Goal: Task Accomplishment & Management: Manage account settings

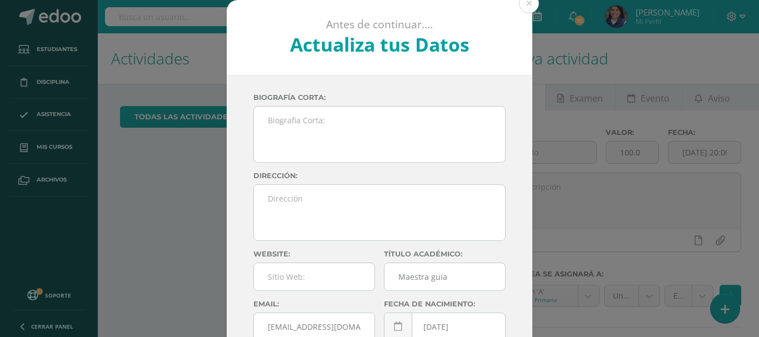
click at [525, 9] on button at bounding box center [529, 3] width 20 height 20
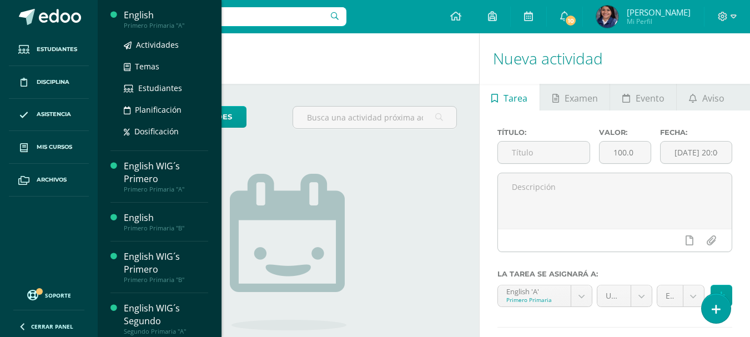
click at [136, 15] on div "English" at bounding box center [166, 15] width 84 height 13
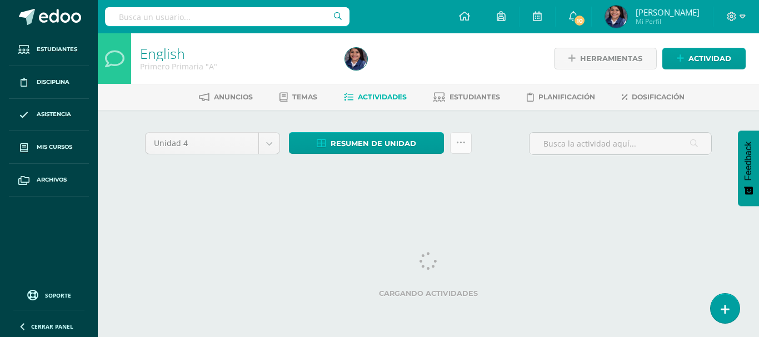
click at [456, 147] on icon at bounding box center [460, 142] width 9 height 9
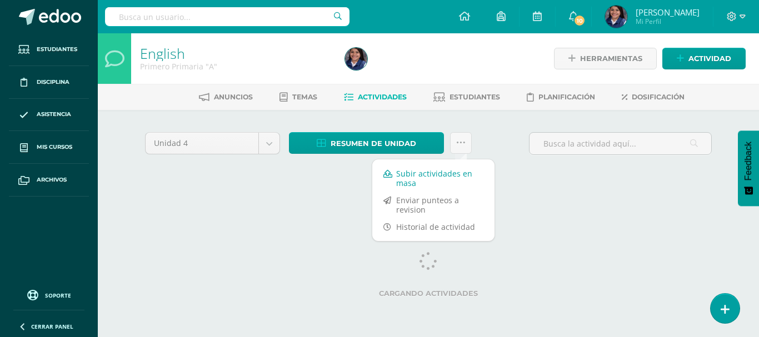
click at [421, 177] on link "Subir actividades en masa" at bounding box center [433, 178] width 122 height 27
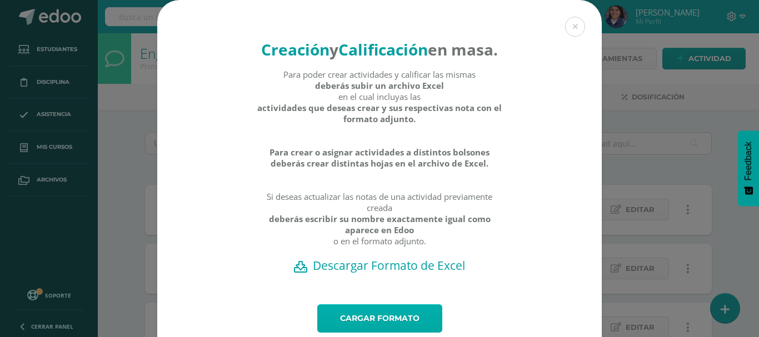
scroll to position [56, 0]
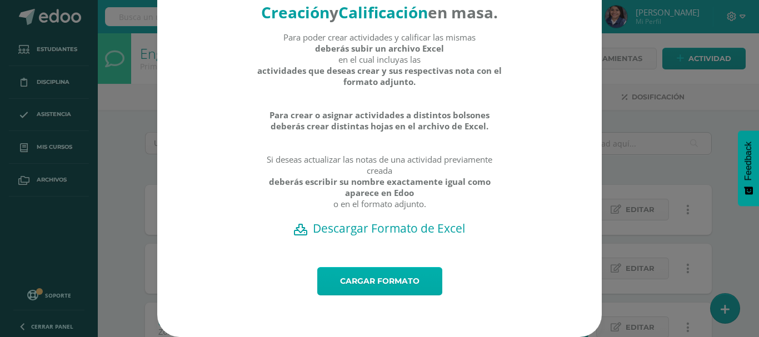
click at [382, 289] on link "Cargar formato" at bounding box center [379, 281] width 125 height 28
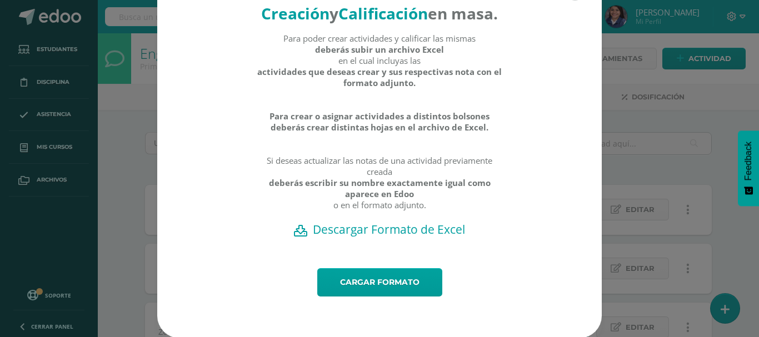
scroll to position [58, 0]
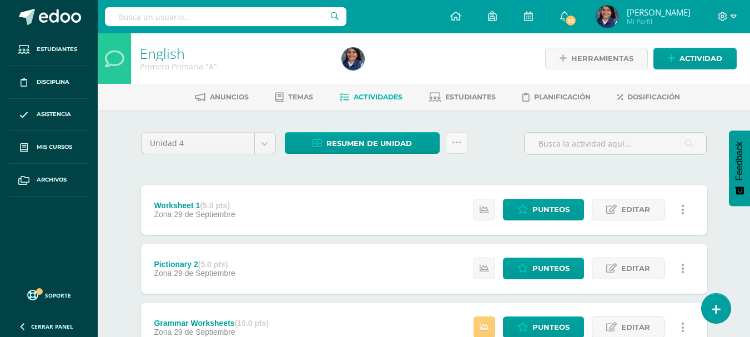
scroll to position [111, 0]
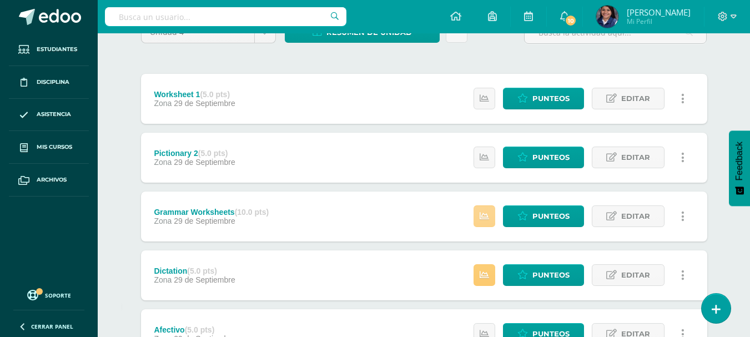
click at [484, 223] on link at bounding box center [485, 216] width 22 height 22
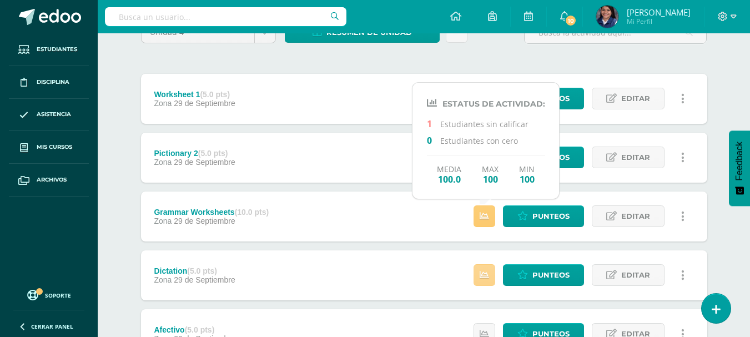
click at [494, 273] on link at bounding box center [485, 275] width 22 height 22
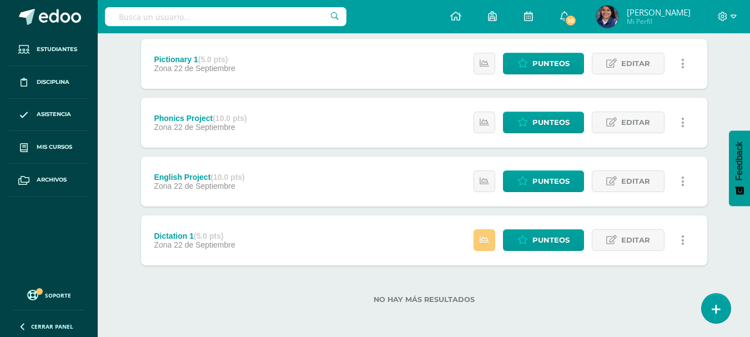
scroll to position [501, 0]
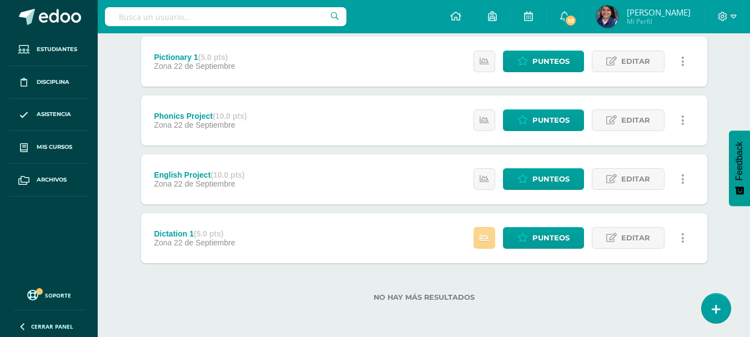
click at [488, 249] on link at bounding box center [485, 238] width 22 height 22
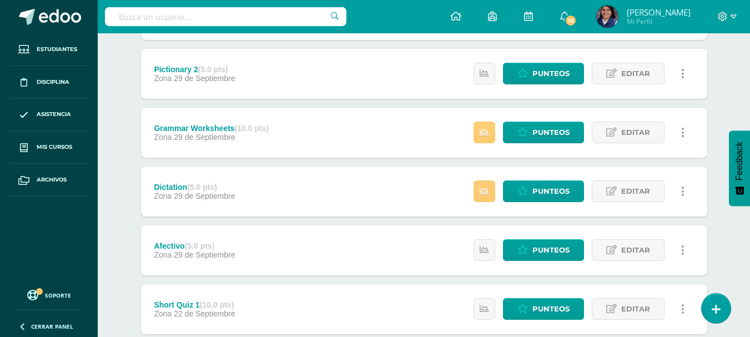
scroll to position [113, 0]
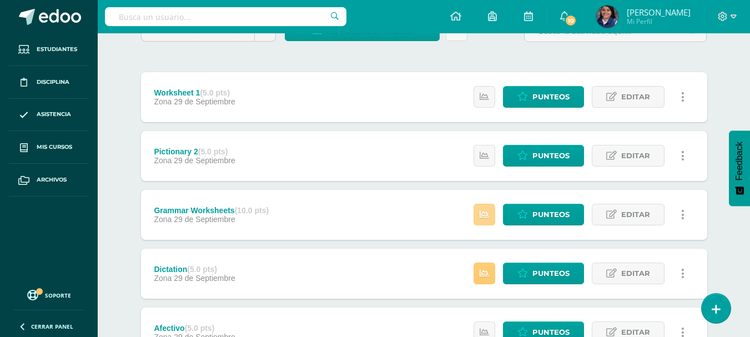
click at [479, 206] on link at bounding box center [485, 215] width 22 height 22
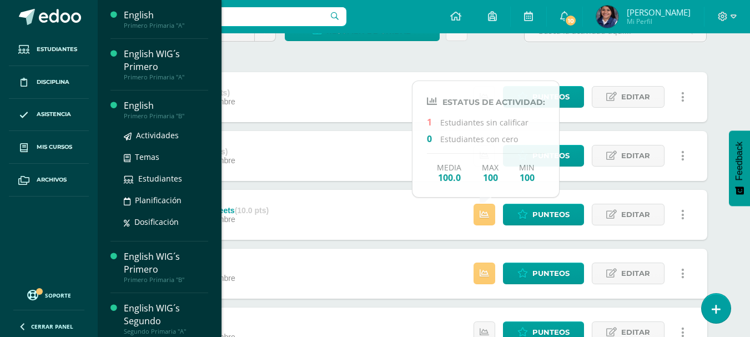
click at [145, 107] on div "English" at bounding box center [166, 105] width 84 height 13
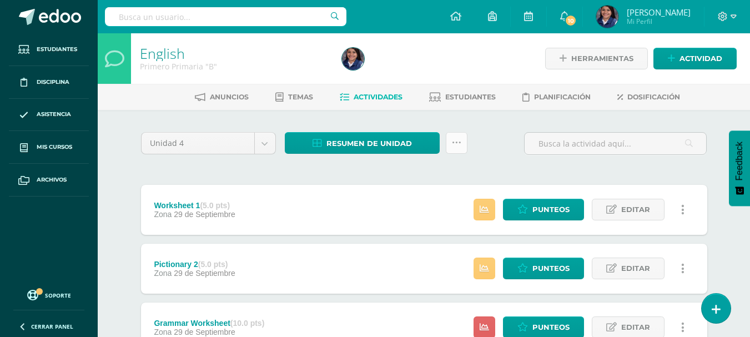
click at [461, 143] on link at bounding box center [457, 143] width 22 height 22
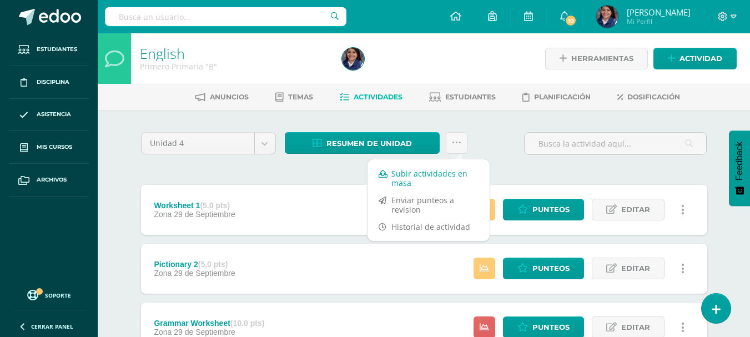
click at [399, 176] on link "Subir actividades en masa" at bounding box center [429, 178] width 122 height 27
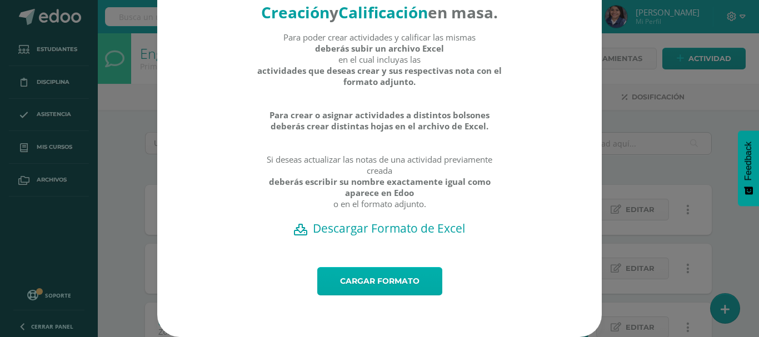
scroll to position [58, 0]
click at [370, 288] on link "Cargar formato" at bounding box center [379, 281] width 125 height 28
click at [381, 279] on link "Cargar formato" at bounding box center [379, 281] width 125 height 28
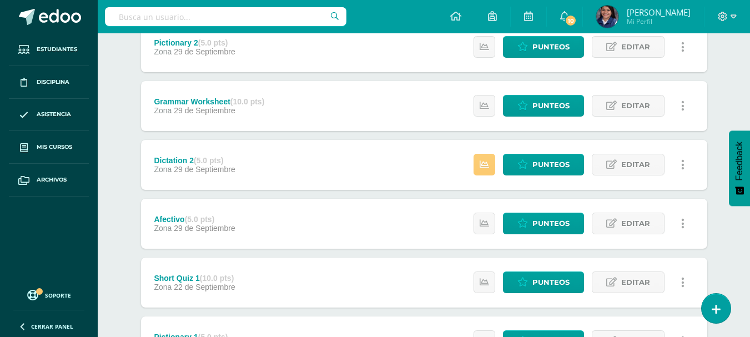
scroll to position [222, 0]
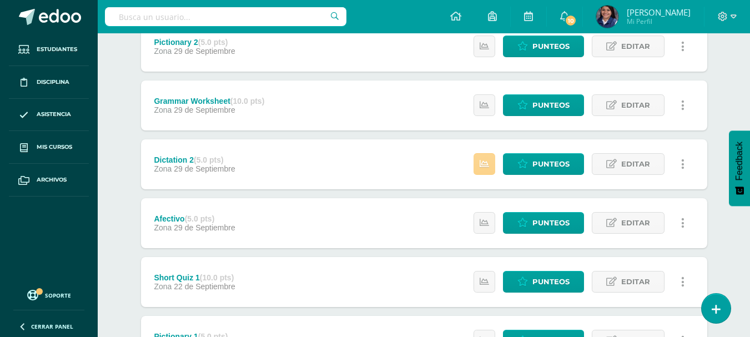
click at [478, 168] on link at bounding box center [485, 164] width 22 height 22
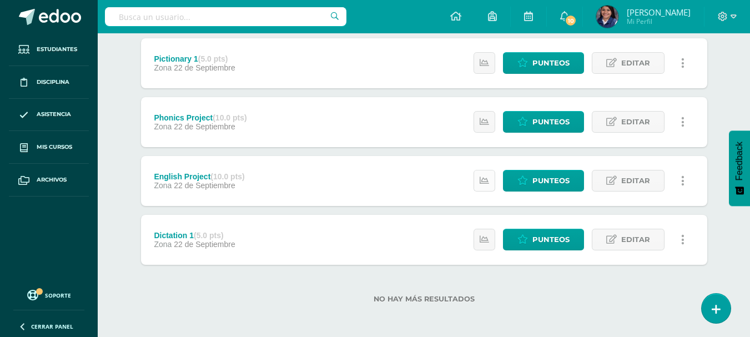
scroll to position [501, 0]
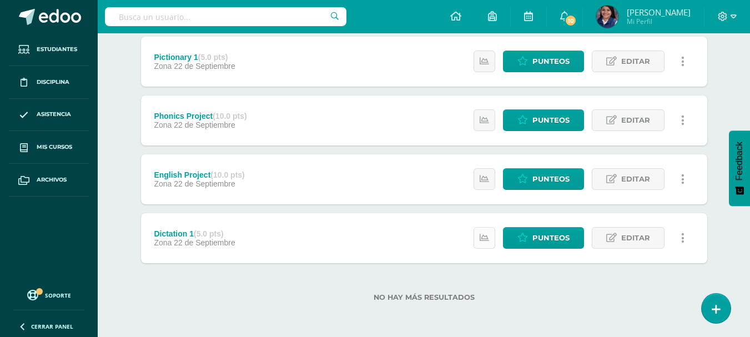
click at [485, 235] on icon at bounding box center [484, 237] width 9 height 9
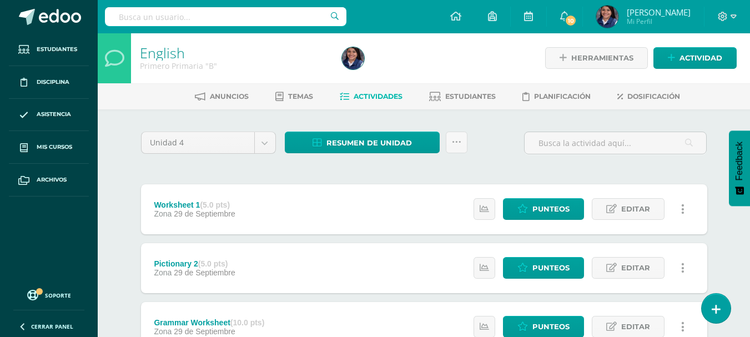
scroll to position [0, 0]
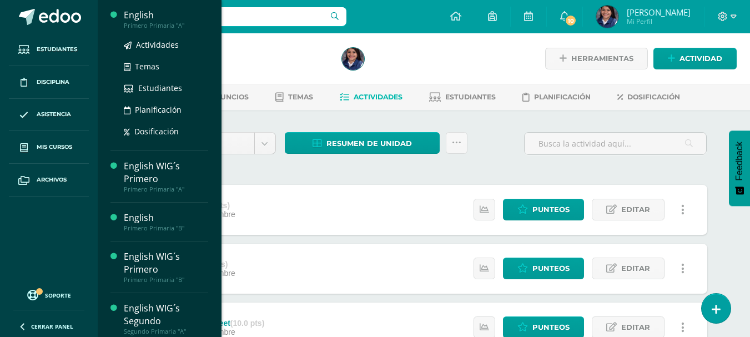
click at [161, 22] on div "Primero Primaria "A"" at bounding box center [166, 26] width 84 height 8
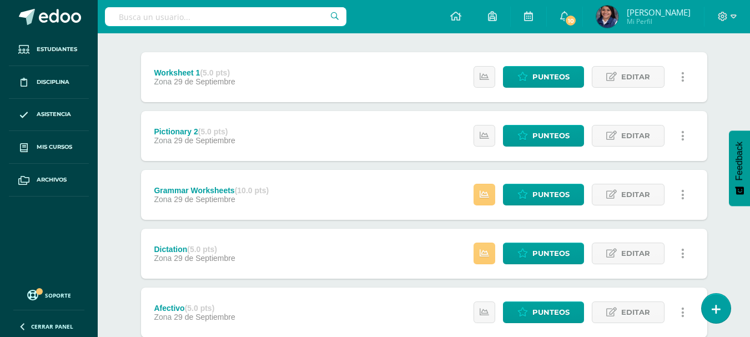
scroll to position [167, 0]
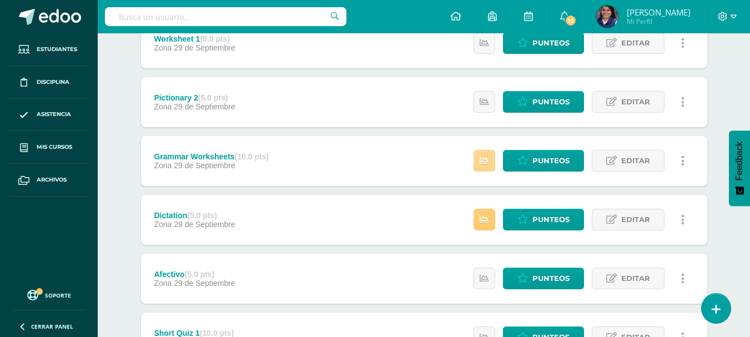
click at [481, 162] on icon at bounding box center [484, 160] width 9 height 9
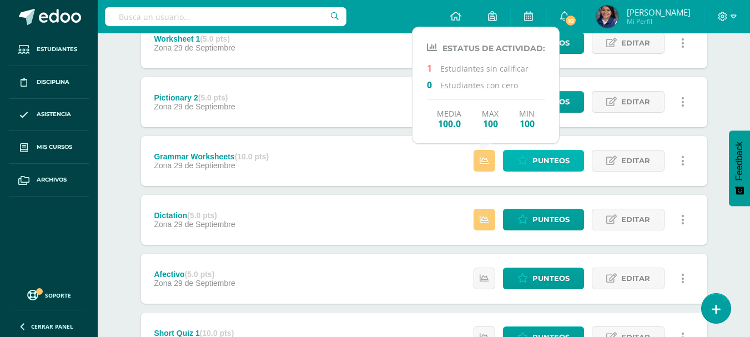
click at [521, 162] on icon at bounding box center [523, 160] width 11 height 9
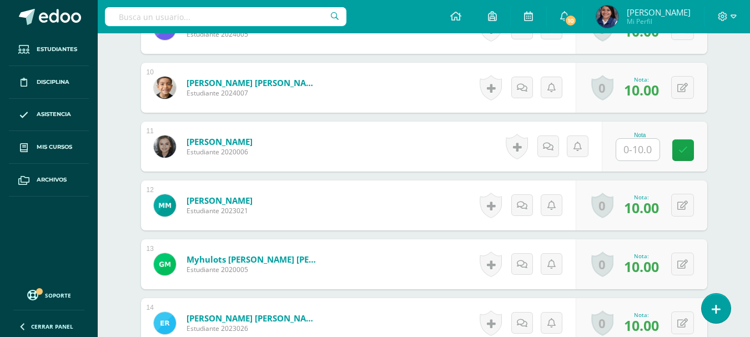
scroll to position [864, 0]
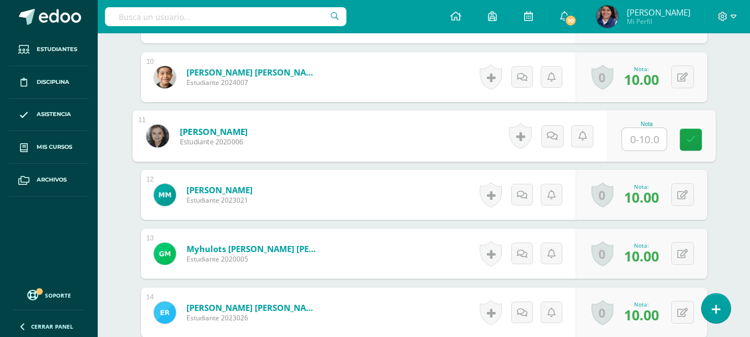
click at [639, 143] on input "text" at bounding box center [644, 139] width 44 height 22
type input "8"
click at [682, 143] on link at bounding box center [691, 140] width 22 height 22
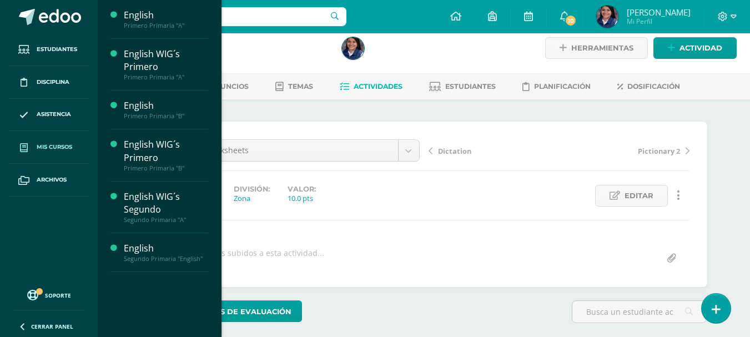
scroll to position [0, 0]
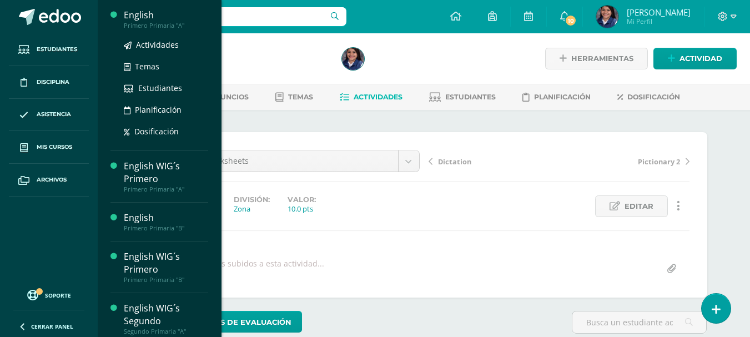
click at [153, 18] on div "English" at bounding box center [166, 15] width 84 height 13
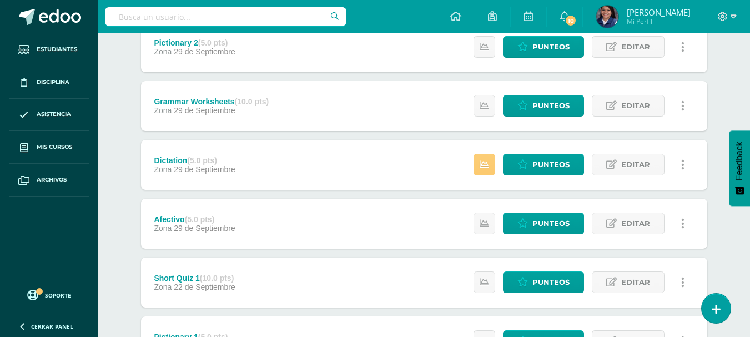
scroll to position [222, 0]
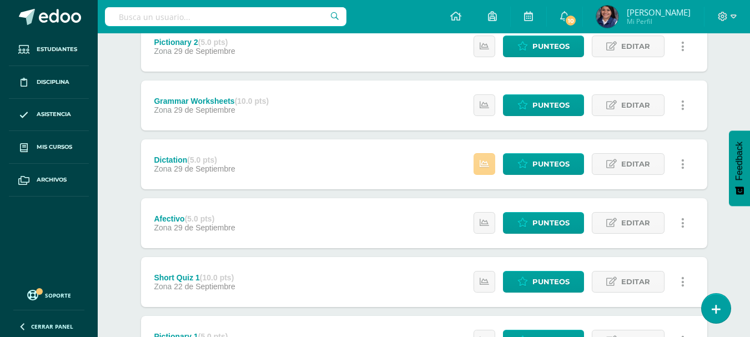
click at [488, 167] on icon at bounding box center [484, 163] width 9 height 9
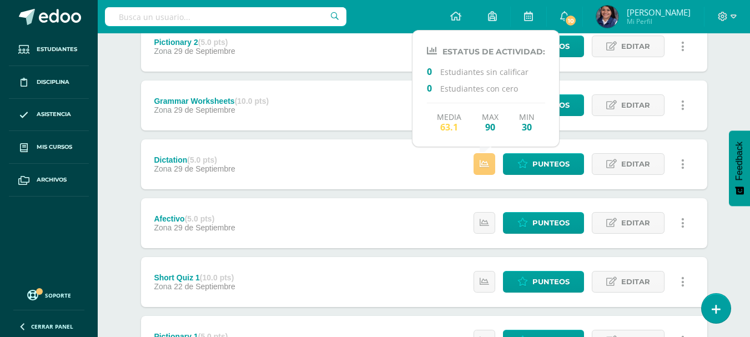
click at [718, 95] on div "Unidad 4 Unidad 1 Unidad 2 Unidad 3 Unidad 4 Resumen de unidad Descargar como H…" at bounding box center [424, 252] width 611 height 729
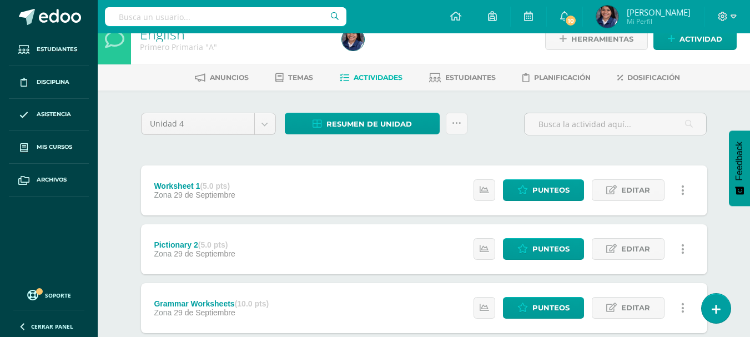
scroll to position [0, 0]
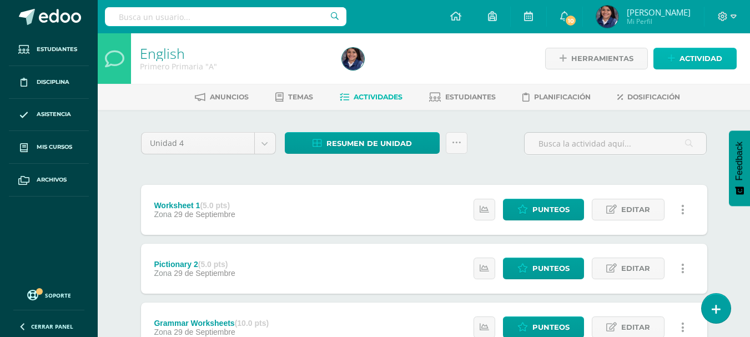
click at [671, 54] on icon at bounding box center [671, 58] width 7 height 9
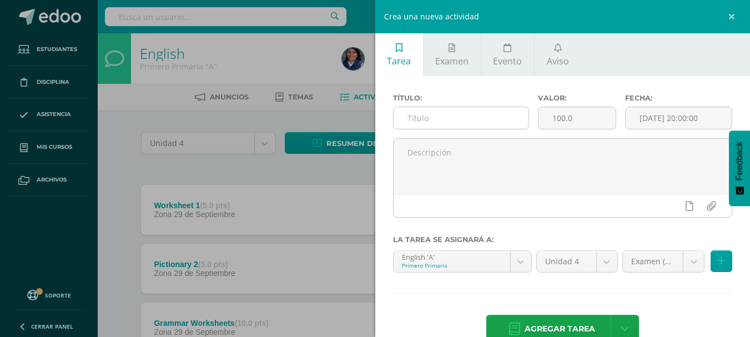
click at [496, 109] on input "text" at bounding box center [461, 118] width 135 height 22
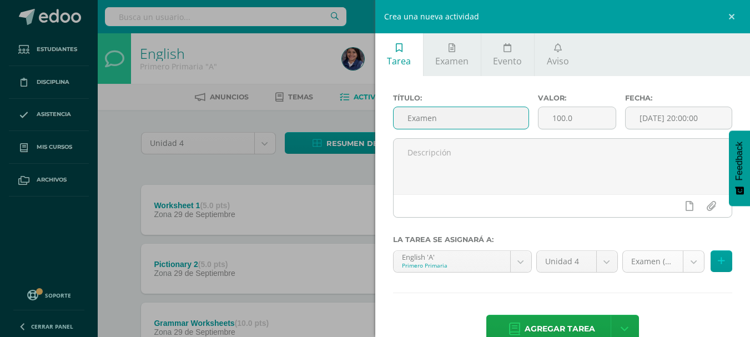
type input "Examen"
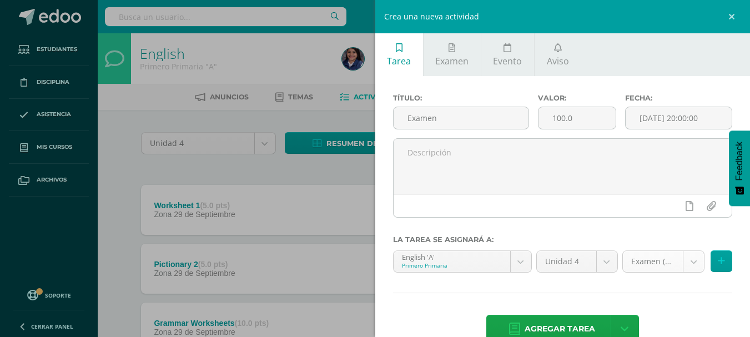
click at [559, 323] on span "Agregar tarea" at bounding box center [560, 328] width 71 height 27
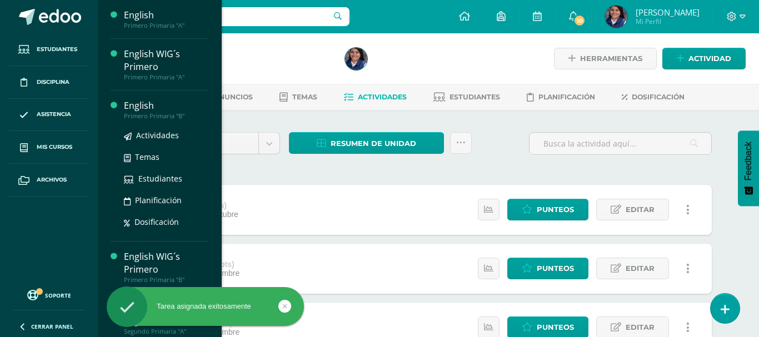
click at [157, 104] on div "English" at bounding box center [166, 105] width 84 height 13
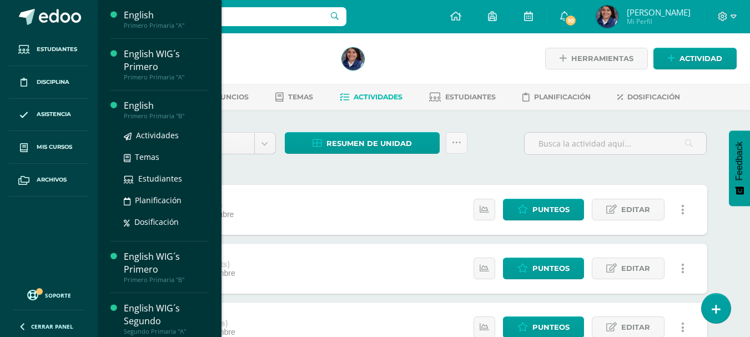
click at [132, 107] on div "English" at bounding box center [166, 105] width 84 height 13
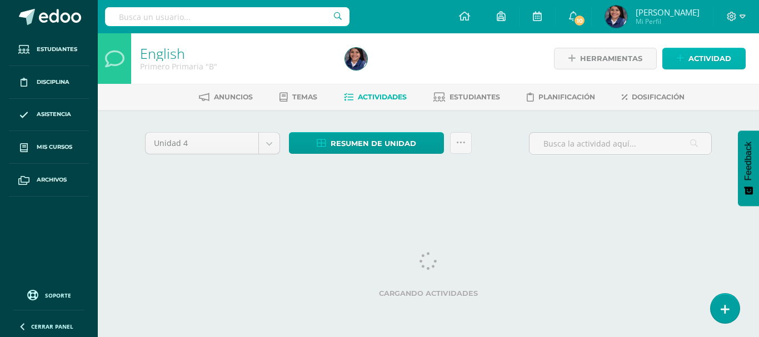
click at [690, 62] on span "Actividad" at bounding box center [709, 58] width 43 height 21
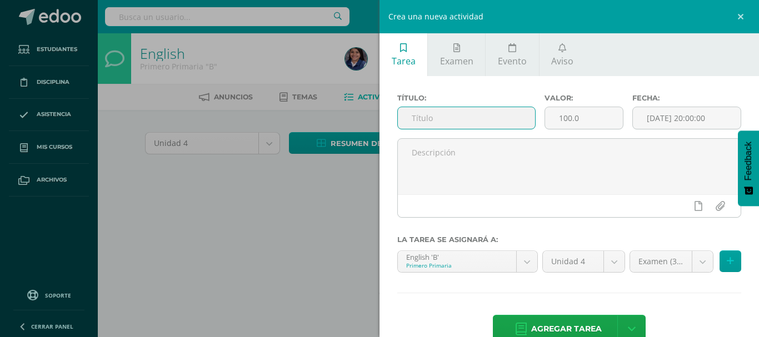
click at [488, 123] on input "text" at bounding box center [466, 118] width 137 height 22
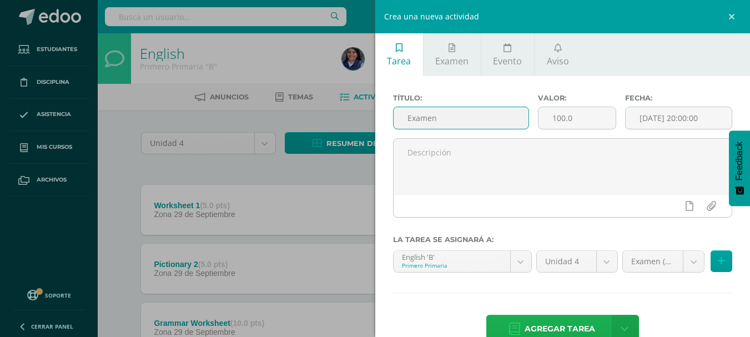
type input "Examen"
click at [560, 325] on span "Agregar tarea" at bounding box center [560, 328] width 71 height 27
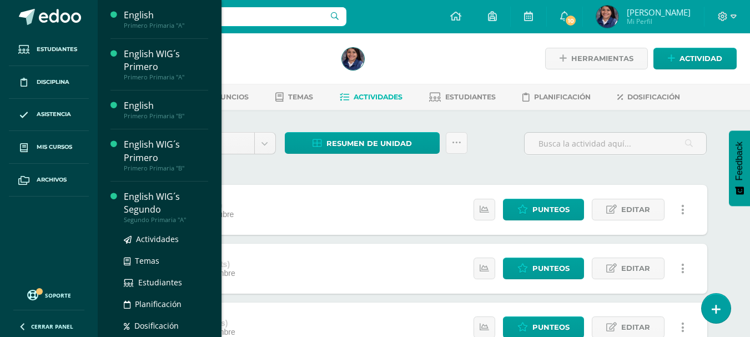
scroll to position [47, 0]
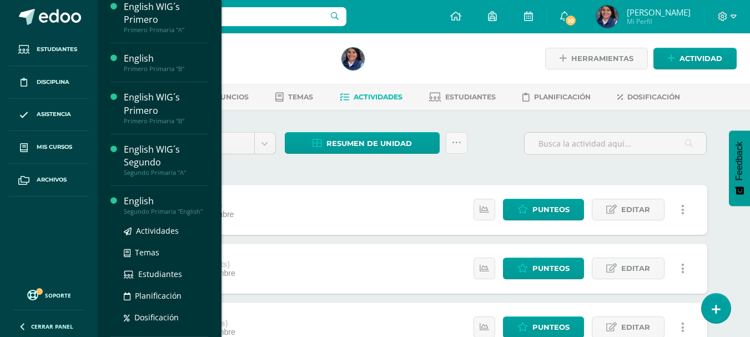
click at [137, 205] on div "English" at bounding box center [166, 201] width 84 height 13
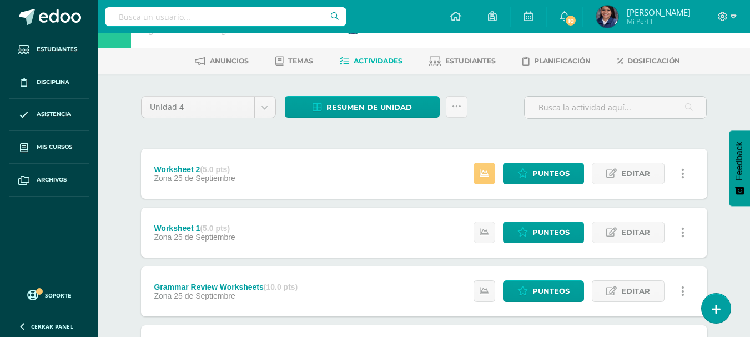
scroll to position [56, 0]
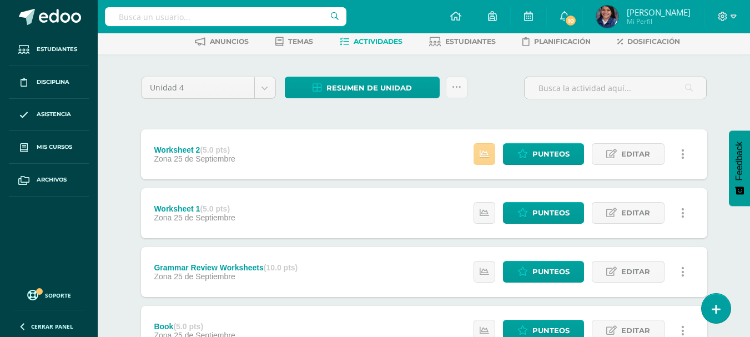
click at [491, 159] on link at bounding box center [485, 154] width 22 height 22
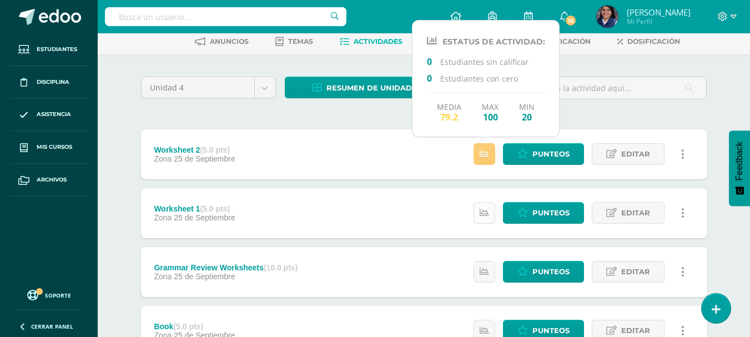
click at [479, 215] on link at bounding box center [485, 213] width 22 height 22
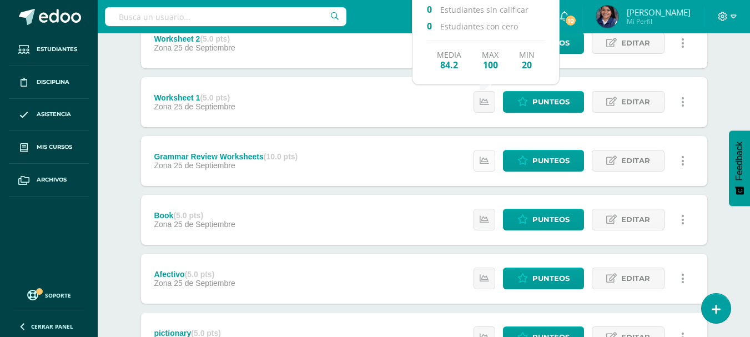
click at [478, 167] on link at bounding box center [485, 161] width 22 height 22
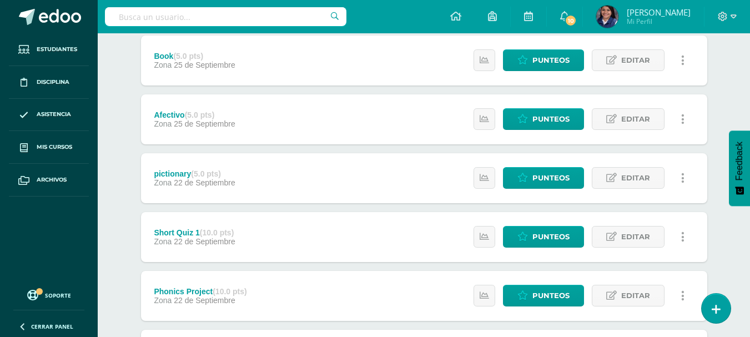
scroll to position [389, 0]
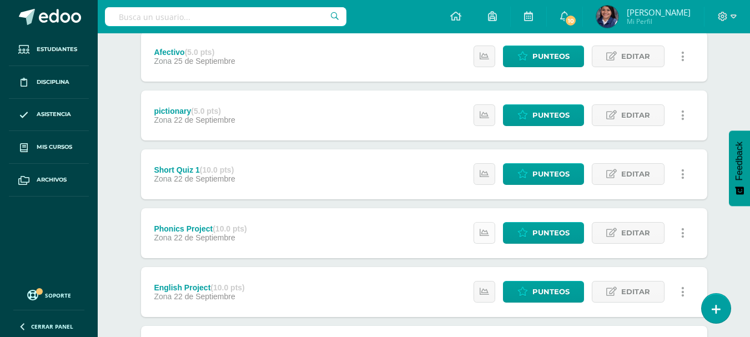
click at [479, 233] on link at bounding box center [485, 233] width 22 height 22
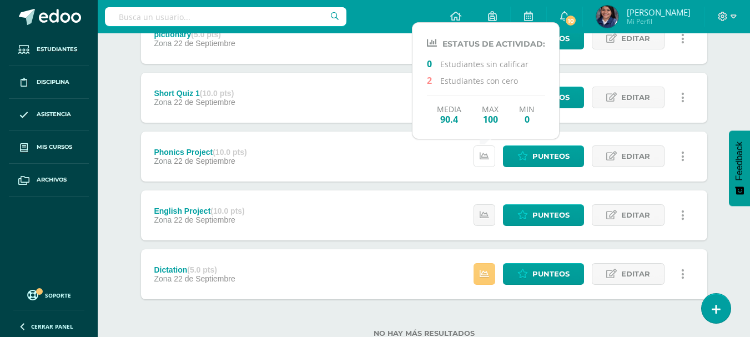
scroll to position [446, 0]
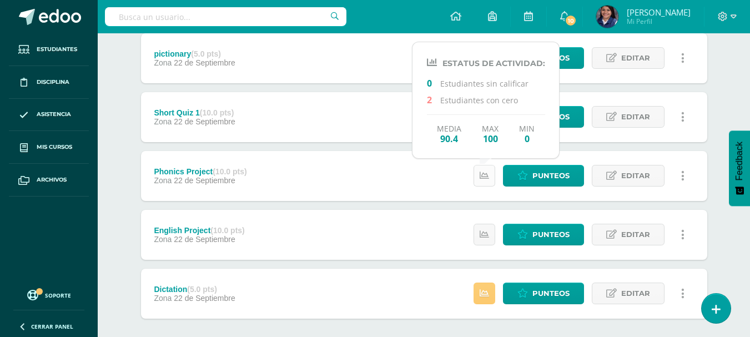
click at [490, 185] on link at bounding box center [485, 176] width 22 height 22
click at [493, 243] on link at bounding box center [485, 235] width 22 height 22
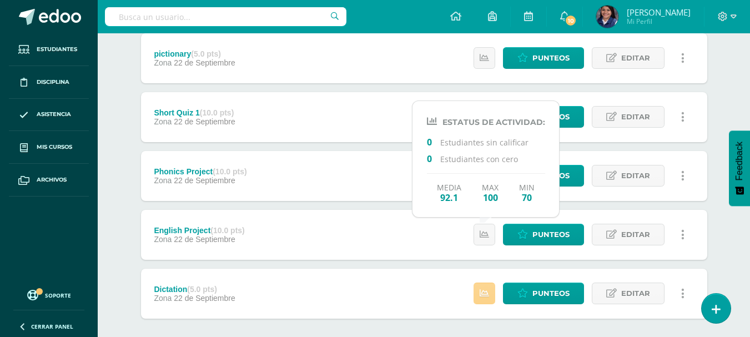
click at [493, 290] on link at bounding box center [485, 294] width 22 height 22
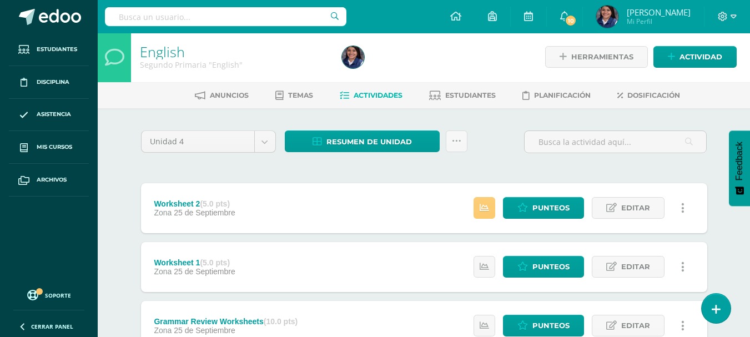
scroll to position [0, 0]
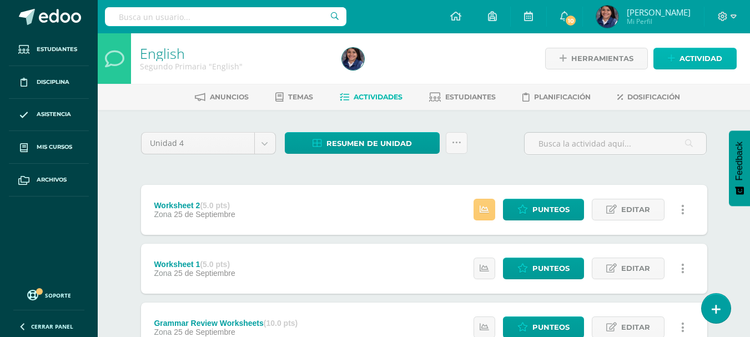
click at [675, 58] on icon at bounding box center [671, 58] width 7 height 9
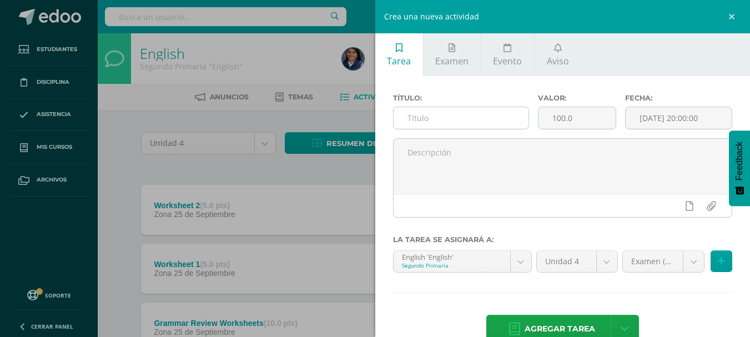
click at [455, 117] on input "text" at bounding box center [461, 118] width 135 height 22
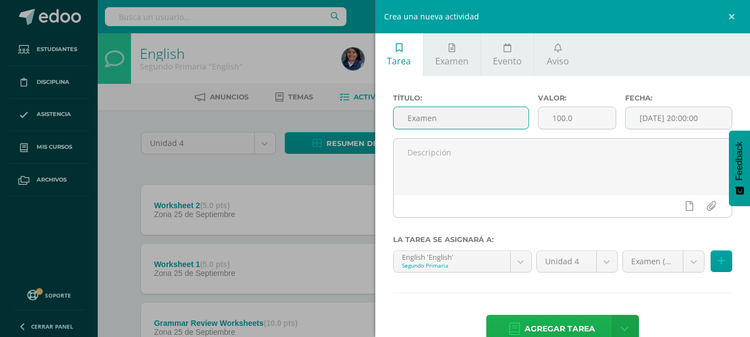
type input "Examen"
click at [553, 323] on span "Agregar tarea" at bounding box center [560, 328] width 71 height 27
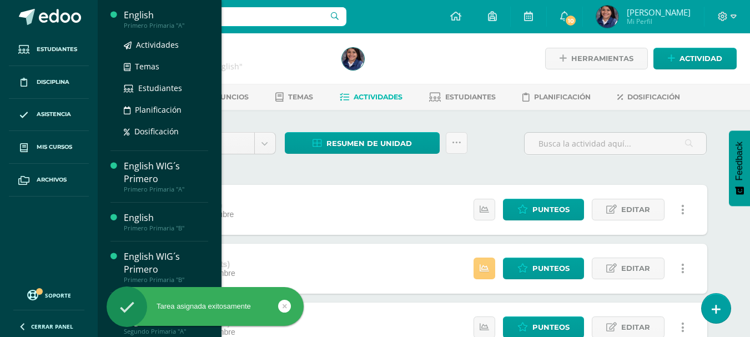
click at [152, 22] on div "Primero Primaria "A"" at bounding box center [166, 26] width 84 height 8
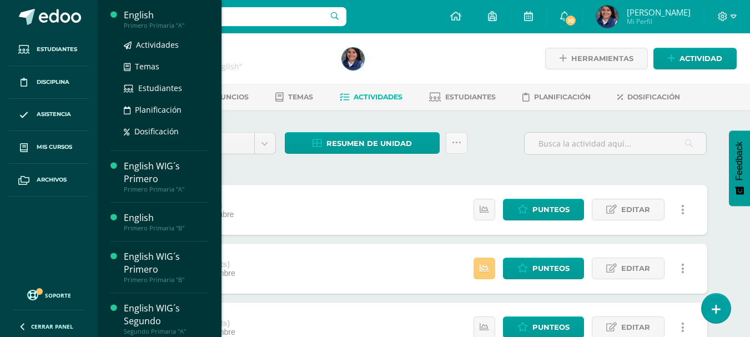
click at [141, 12] on div "English" at bounding box center [166, 15] width 84 height 13
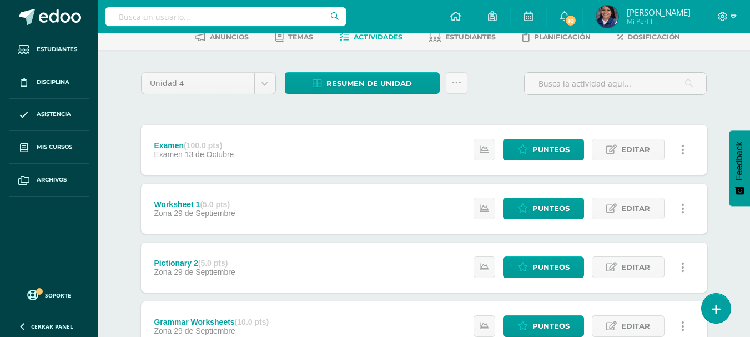
scroll to position [56, 0]
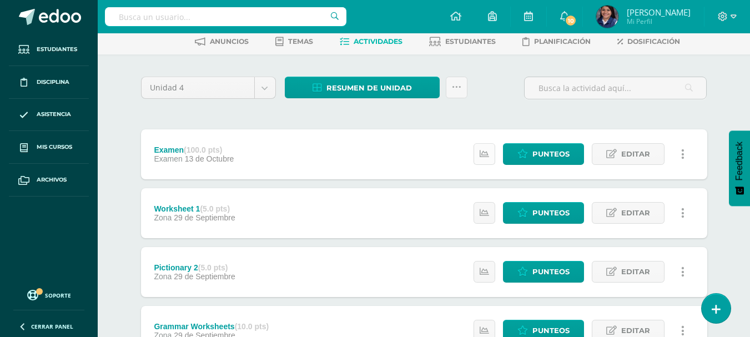
click at [490, 157] on link at bounding box center [485, 154] width 22 height 22
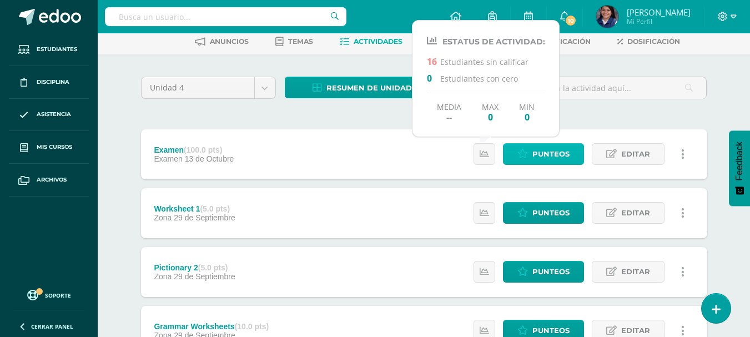
click at [534, 156] on span "Punteos" at bounding box center [551, 154] width 37 height 21
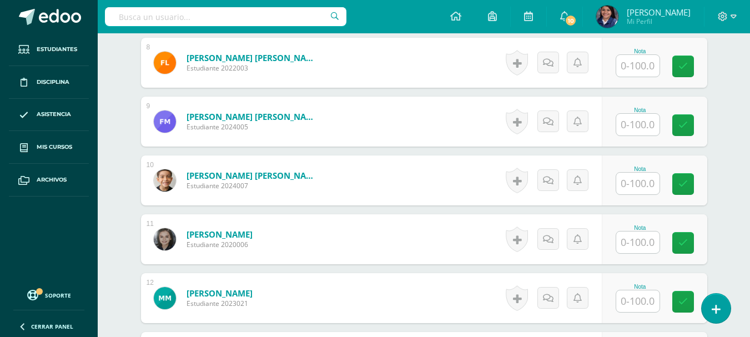
scroll to position [780, 0]
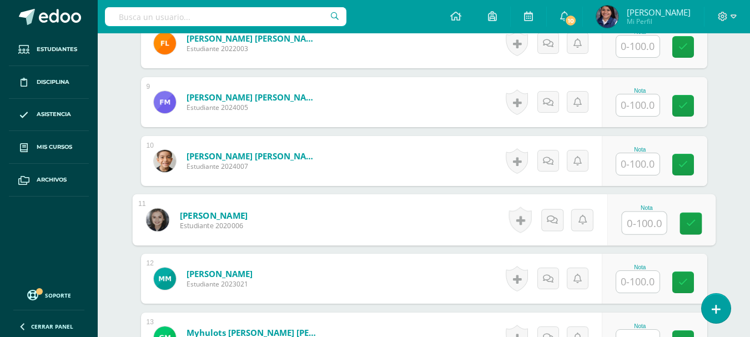
click at [649, 223] on input "text" at bounding box center [644, 223] width 44 height 22
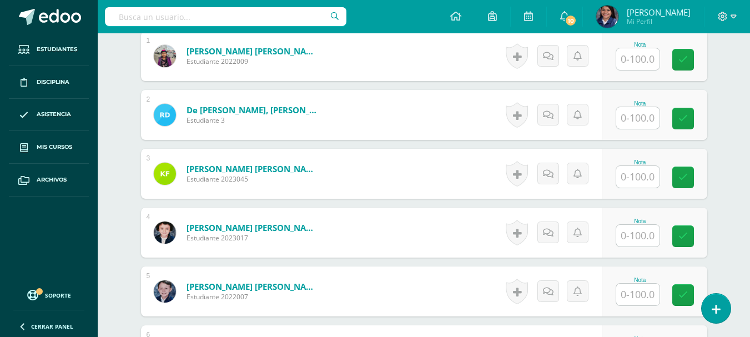
scroll to position [335, 0]
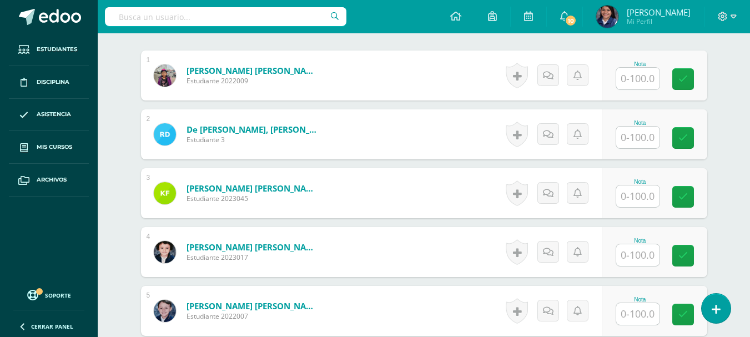
type input "85"
click at [628, 202] on input "text" at bounding box center [637, 196] width 43 height 22
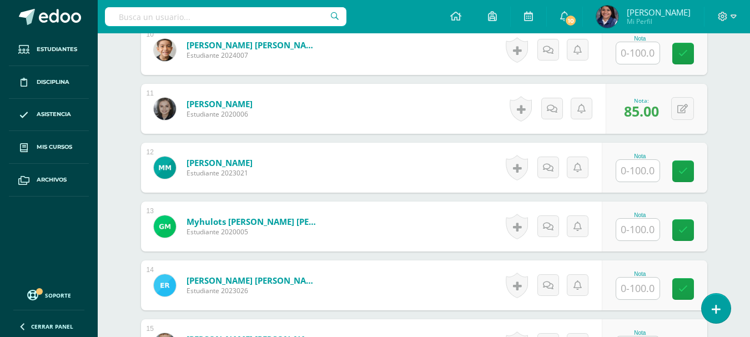
scroll to position [1109, 0]
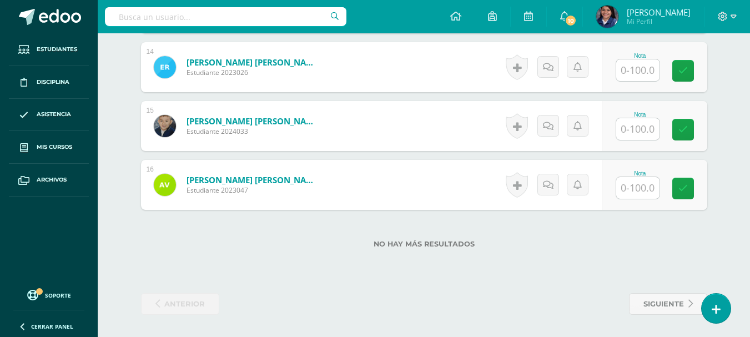
type input "75"
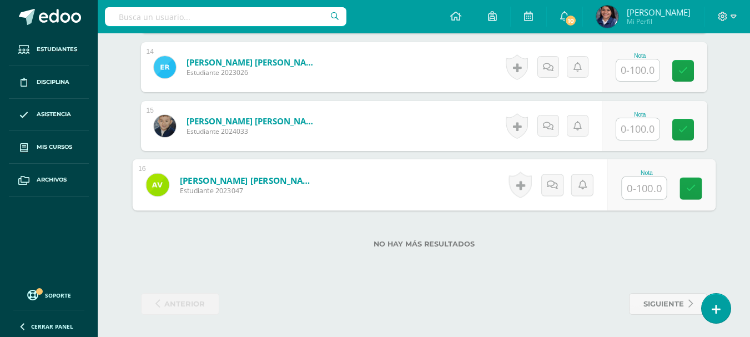
click at [648, 183] on input "text" at bounding box center [644, 188] width 44 height 22
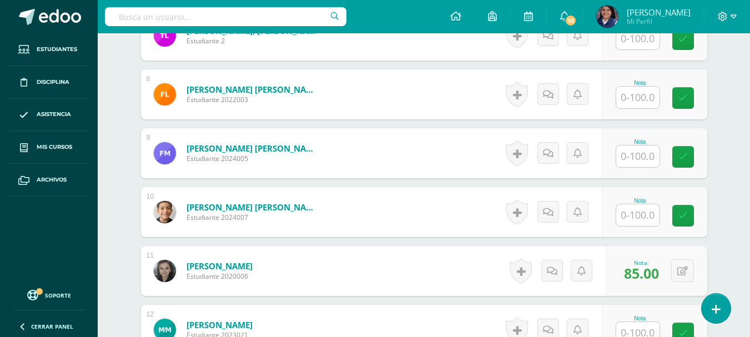
scroll to position [609, 0]
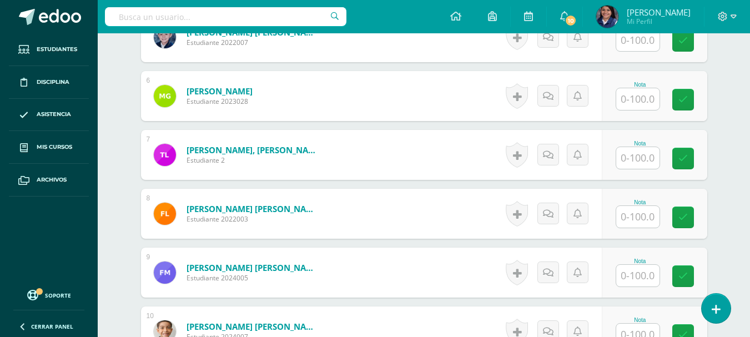
type input "81"
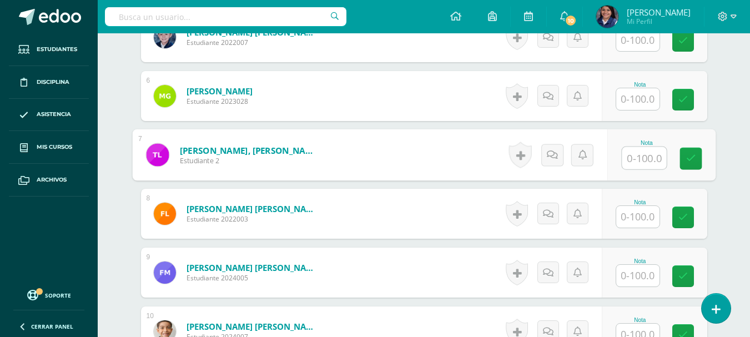
click at [646, 154] on input "text" at bounding box center [644, 158] width 44 height 22
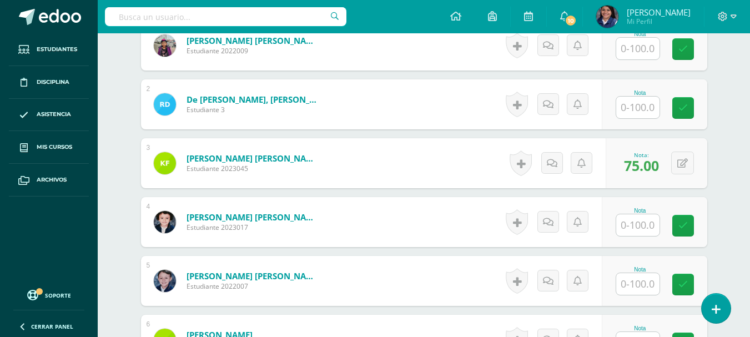
scroll to position [332, 0]
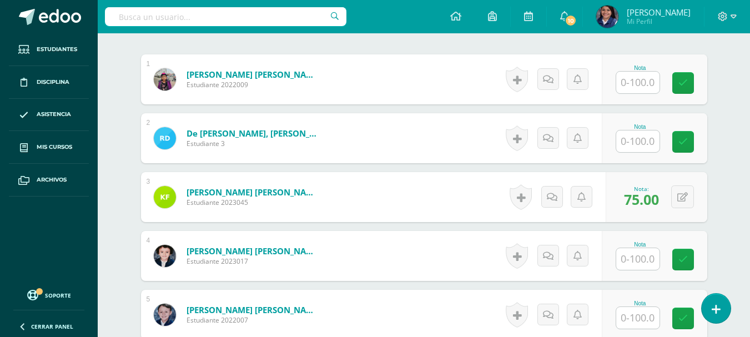
type input "87"
click at [644, 81] on input "text" at bounding box center [637, 83] width 43 height 22
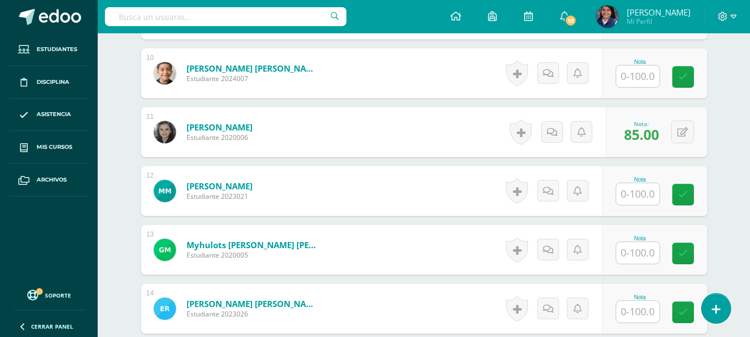
scroll to position [887, 0]
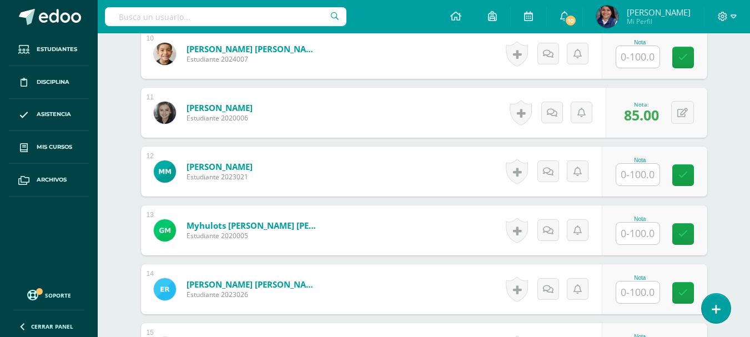
type input "88"
click at [639, 180] on input "text" at bounding box center [644, 175] width 44 height 22
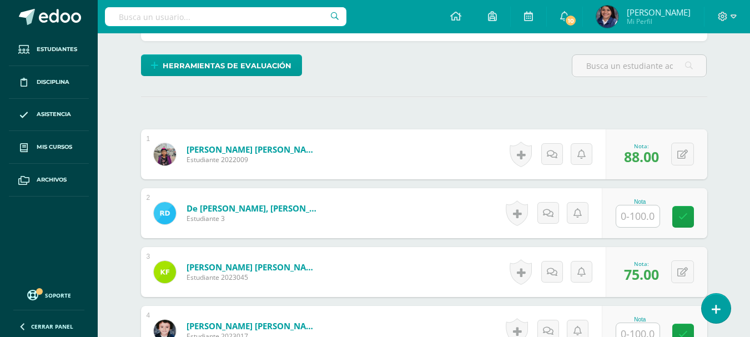
scroll to position [276, 0]
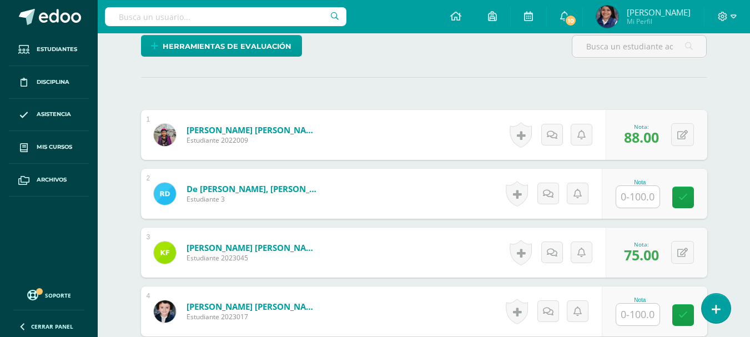
type input "81"
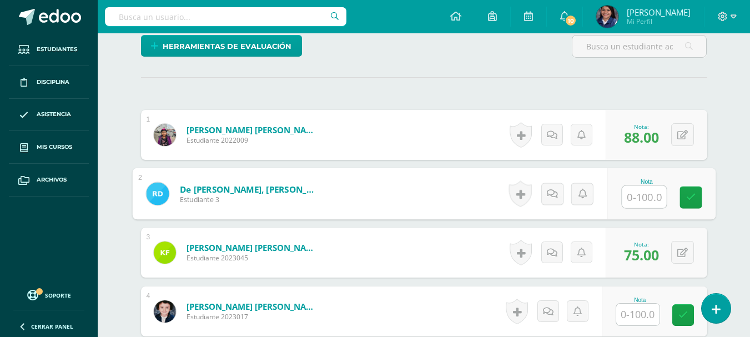
click at [630, 193] on input "text" at bounding box center [644, 197] width 44 height 22
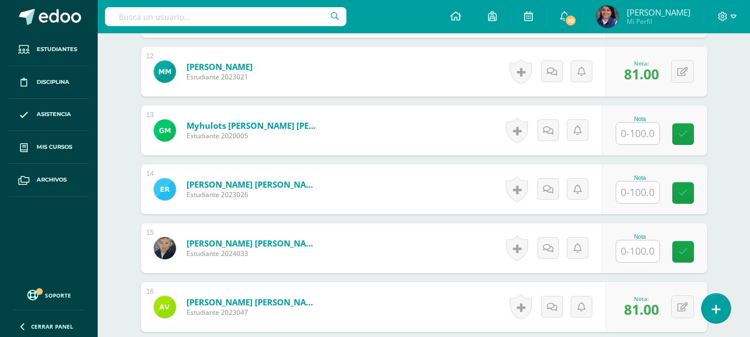
scroll to position [998, 0]
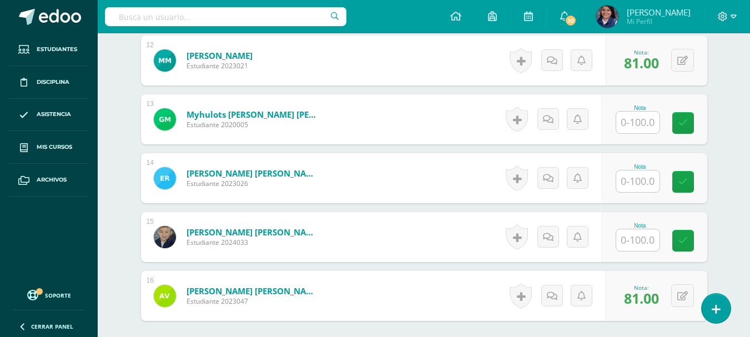
type input "63"
click at [639, 188] on input "text" at bounding box center [637, 181] width 43 height 22
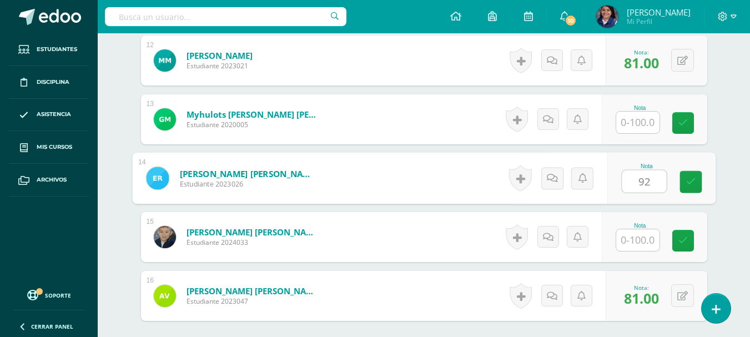
click at [639, 188] on input "92" at bounding box center [644, 181] width 44 height 22
type input "92"
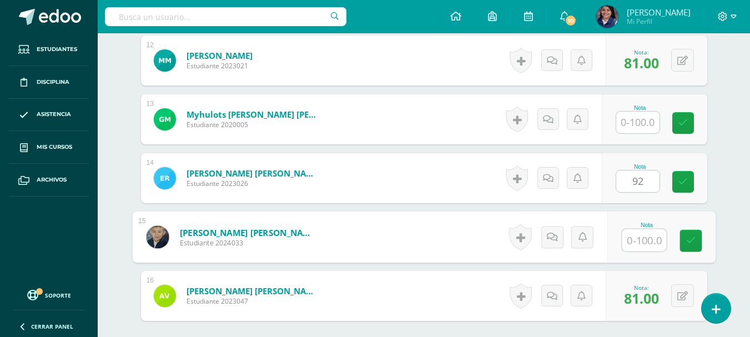
click at [631, 232] on input "text" at bounding box center [644, 240] width 44 height 22
click at [636, 126] on input "text" at bounding box center [637, 123] width 43 height 22
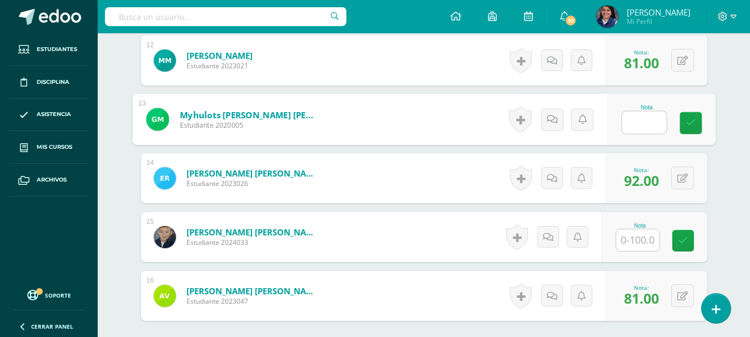
click at [644, 235] on input "text" at bounding box center [637, 240] width 43 height 22
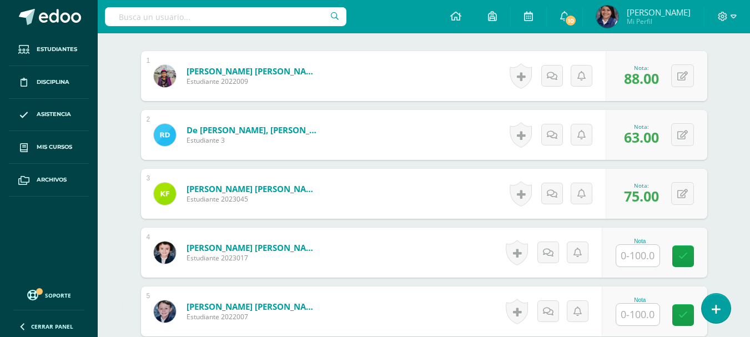
scroll to position [443, 0]
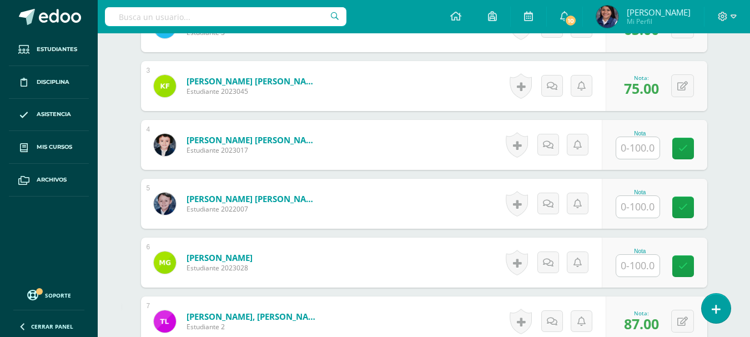
type input "100"
click at [640, 152] on input "text" at bounding box center [637, 148] width 43 height 22
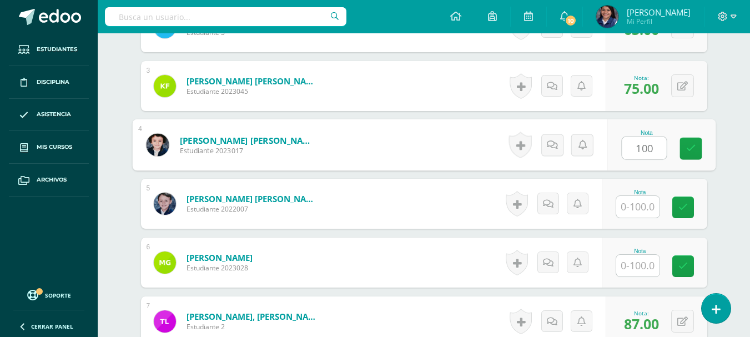
type input "100"
click at [643, 205] on input "text" at bounding box center [637, 207] width 43 height 22
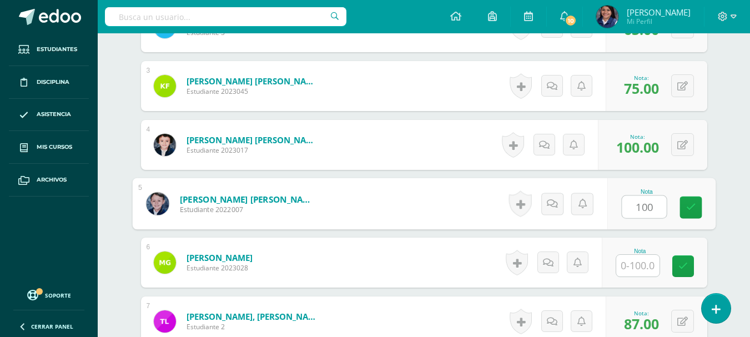
type input "100"
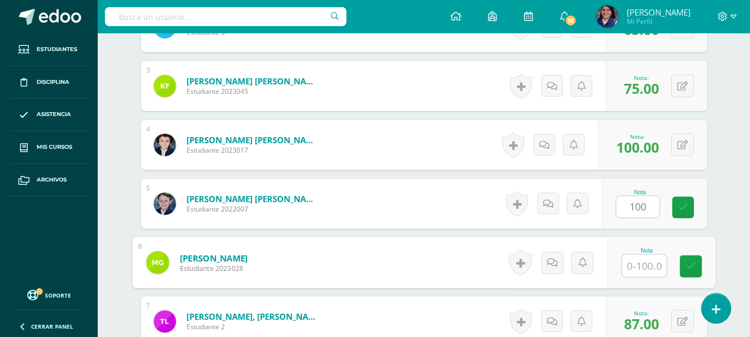
click at [641, 265] on input "text" at bounding box center [644, 266] width 44 height 22
type input "100"
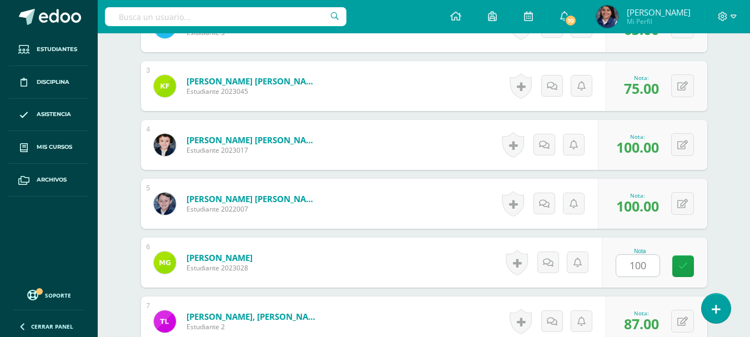
click at [721, 214] on div "¿Estás seguro que quieres eliminar esta actividad? Esto borrará la actividad y …" at bounding box center [424, 335] width 611 height 1336
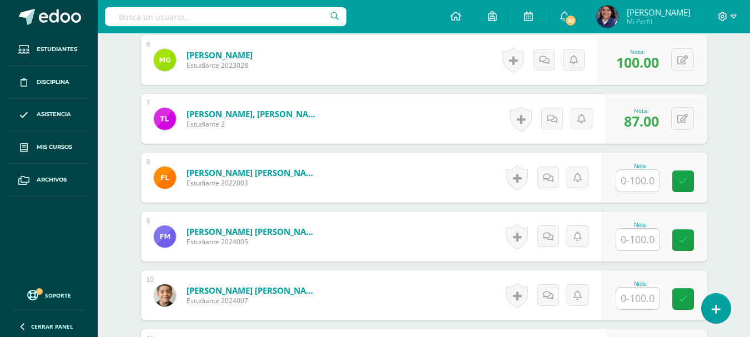
scroll to position [665, 0]
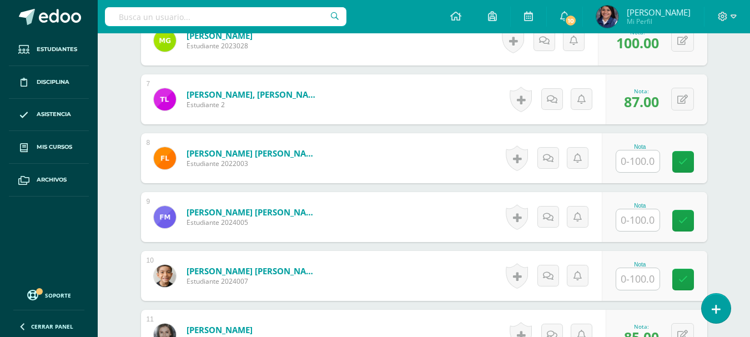
click at [646, 168] on input "text" at bounding box center [637, 161] width 43 height 22
click at [648, 210] on input "text" at bounding box center [637, 220] width 43 height 22
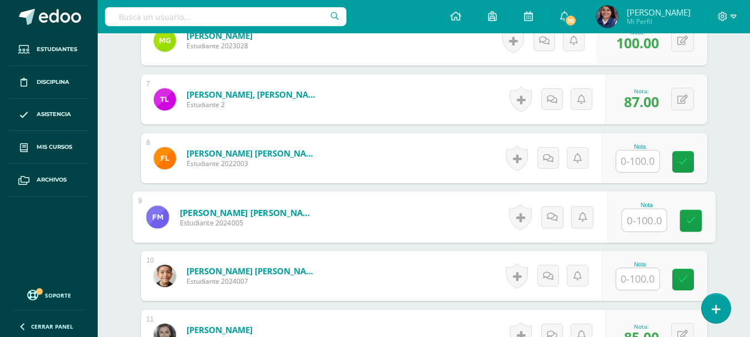
scroll to position [720, 0]
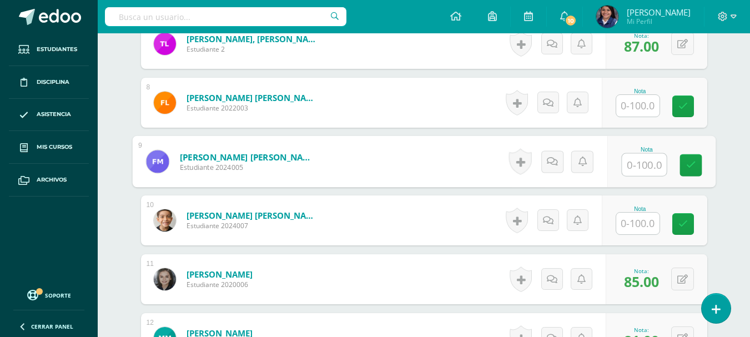
click at [645, 223] on input "text" at bounding box center [637, 224] width 43 height 22
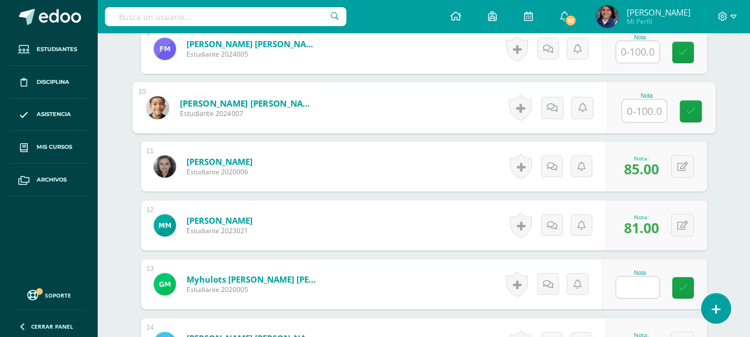
scroll to position [887, 0]
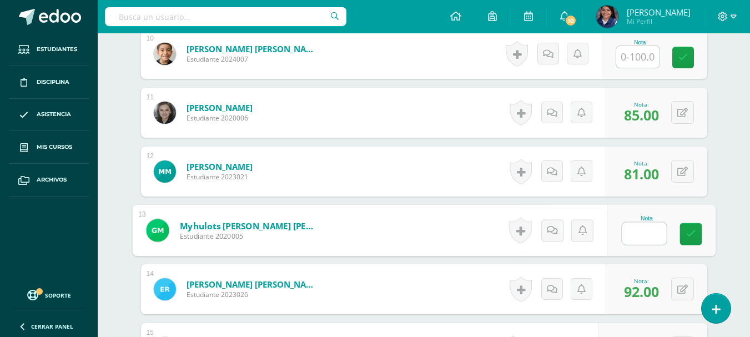
click at [638, 225] on input "text" at bounding box center [644, 234] width 44 height 22
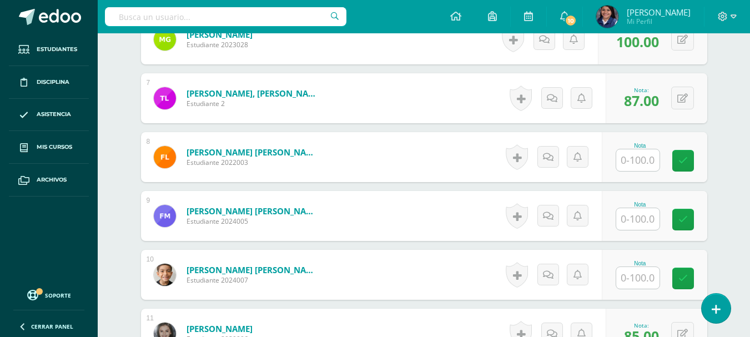
scroll to position [665, 0]
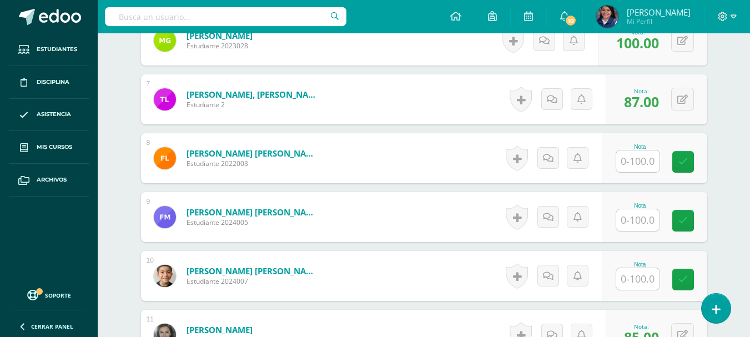
type input "97"
click at [621, 220] on input "text" at bounding box center [637, 220] width 43 height 22
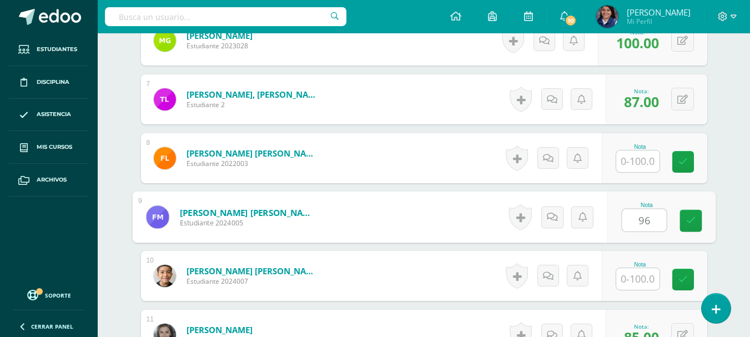
type input "96"
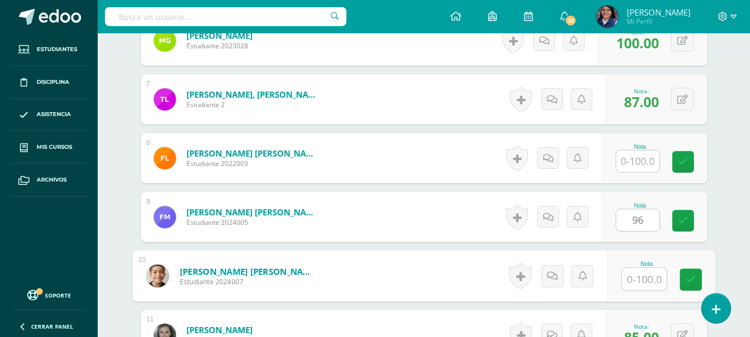
click at [639, 280] on input "text" at bounding box center [644, 279] width 44 height 22
type input "90"
click at [683, 271] on link at bounding box center [691, 280] width 22 height 22
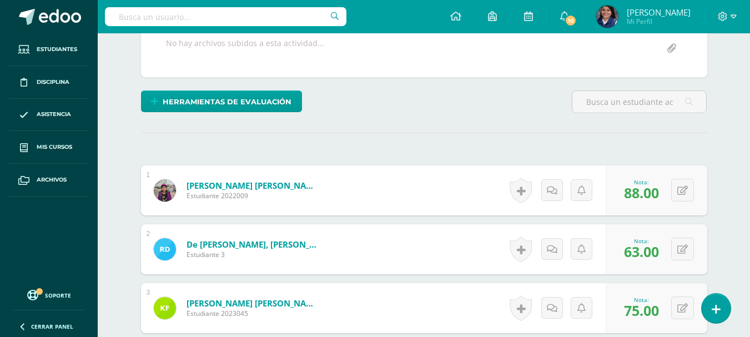
scroll to position [0, 0]
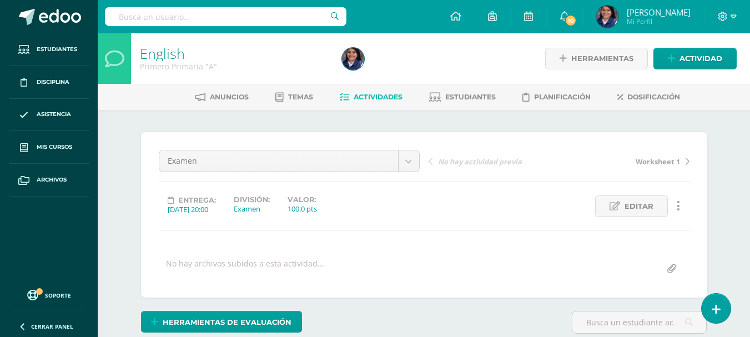
click at [401, 94] on span "Actividades" at bounding box center [378, 97] width 49 height 8
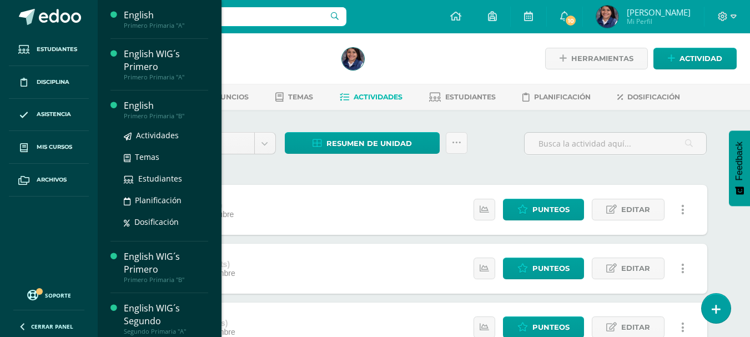
click at [142, 113] on div "Primero Primaria "B"" at bounding box center [166, 116] width 84 height 8
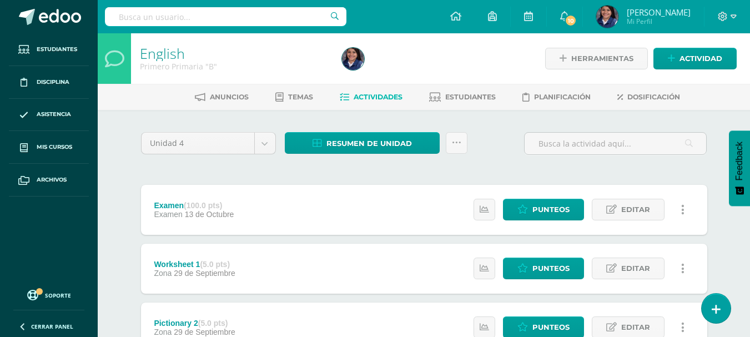
scroll to position [56, 0]
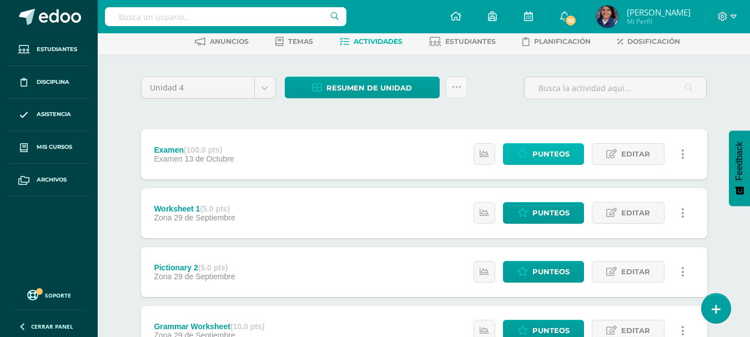
click at [535, 158] on span "Punteos" at bounding box center [551, 154] width 37 height 21
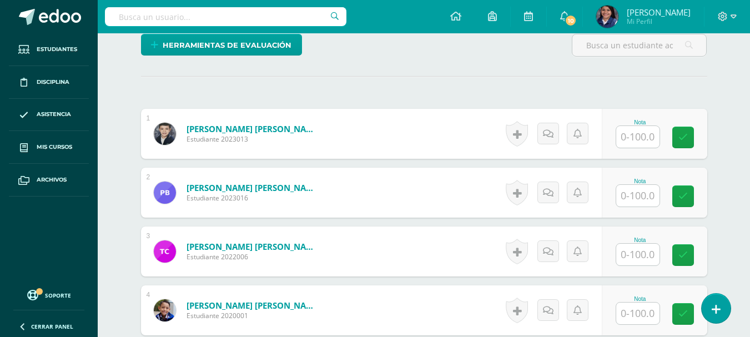
scroll to position [278, 0]
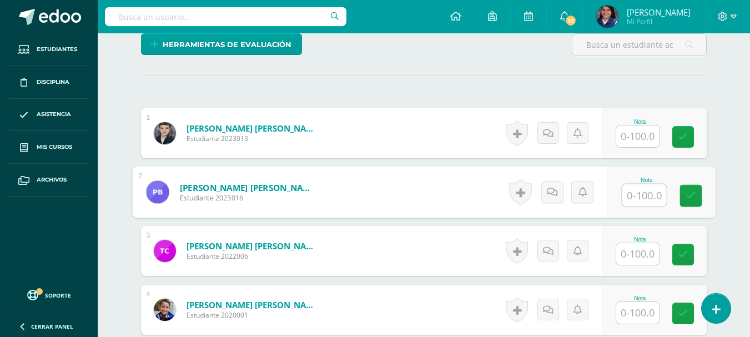
click at [630, 196] on input "text" at bounding box center [644, 195] width 44 height 22
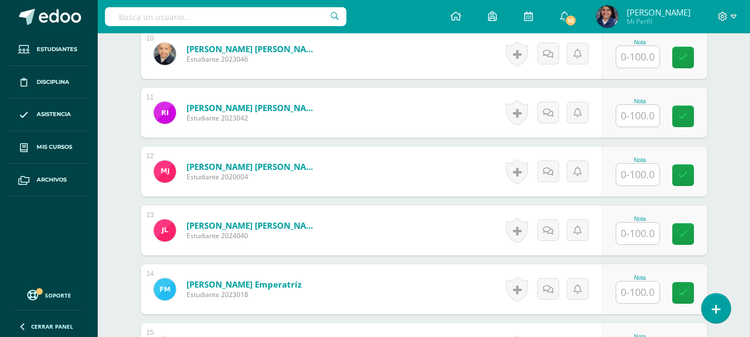
scroll to position [945, 0]
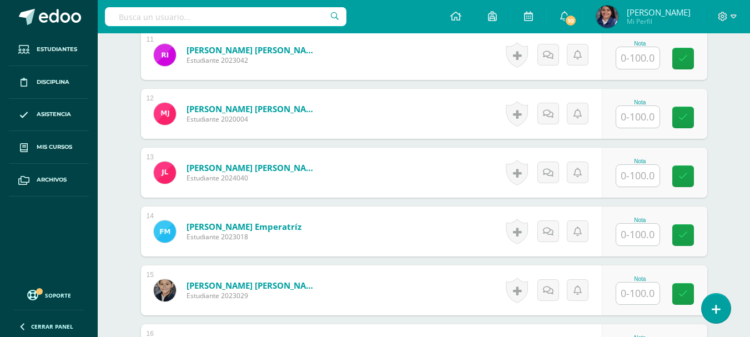
type input "92"
click at [654, 225] on input "text" at bounding box center [637, 235] width 43 height 22
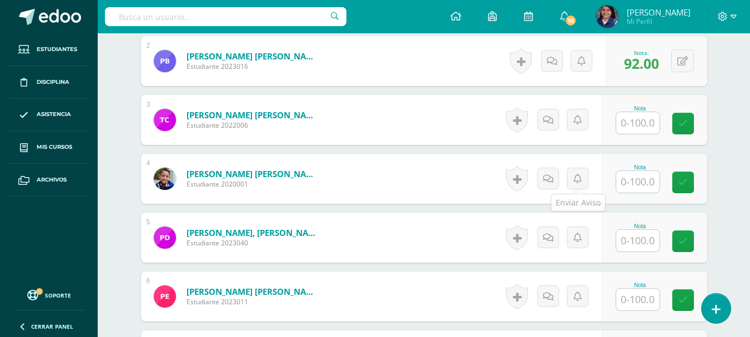
scroll to position [389, 0]
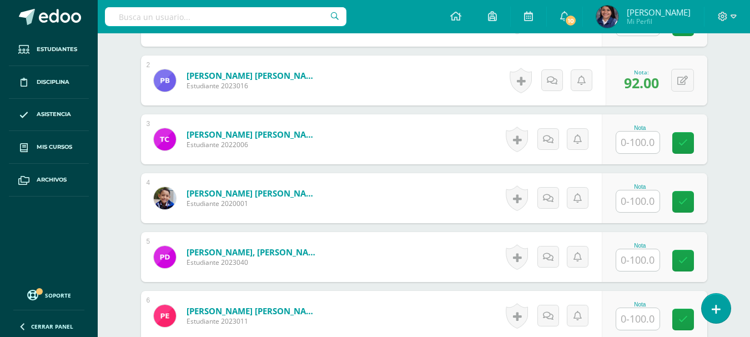
type input "98"
click at [638, 134] on input "text" at bounding box center [637, 143] width 43 height 22
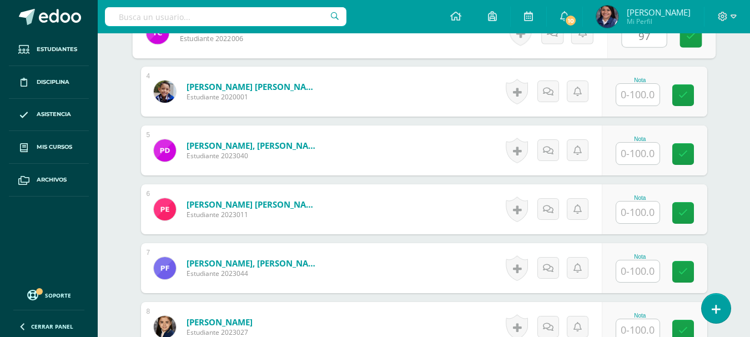
scroll to position [500, 0]
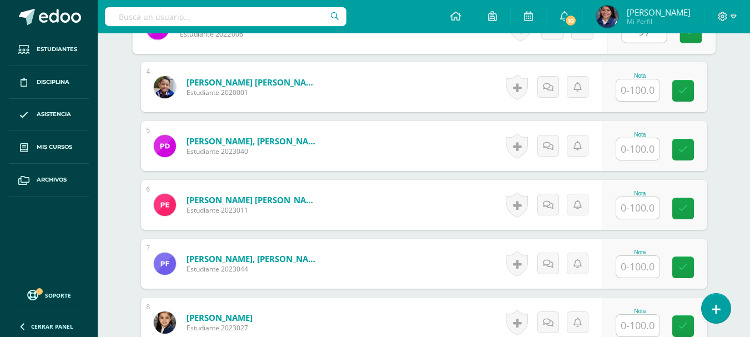
type input "97"
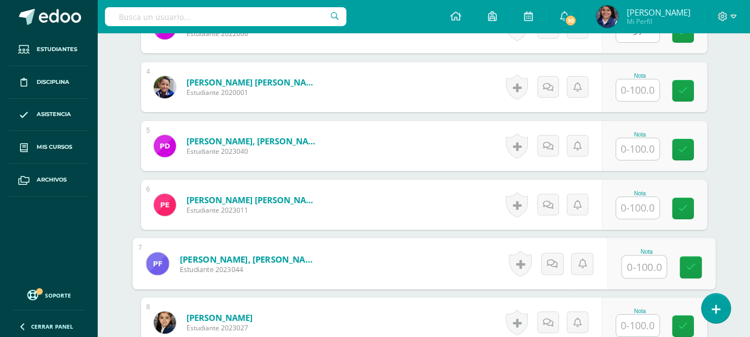
click at [649, 264] on input "text" at bounding box center [644, 267] width 44 height 22
type input "75"
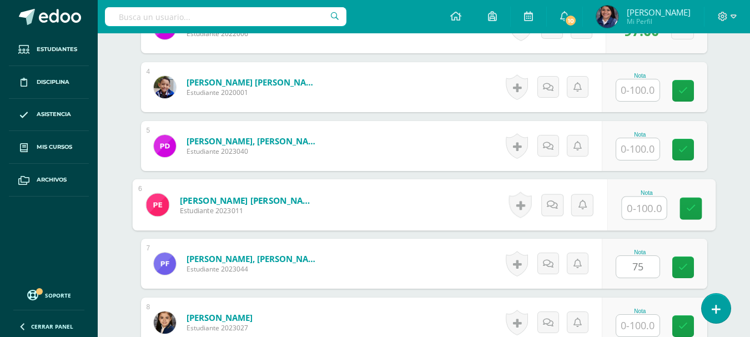
click at [630, 209] on input "text" at bounding box center [644, 208] width 44 height 22
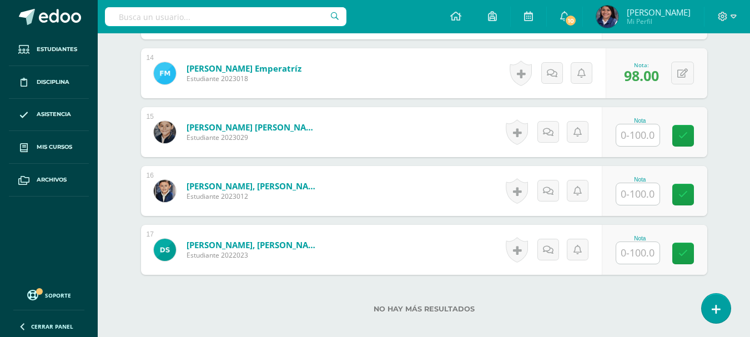
scroll to position [1111, 0]
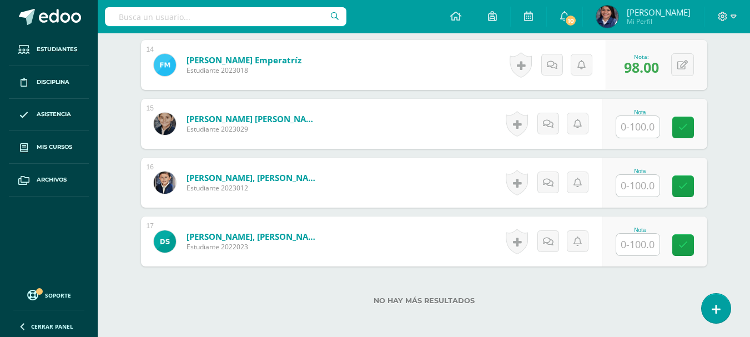
type input "73"
click at [625, 181] on input "text" at bounding box center [637, 186] width 43 height 22
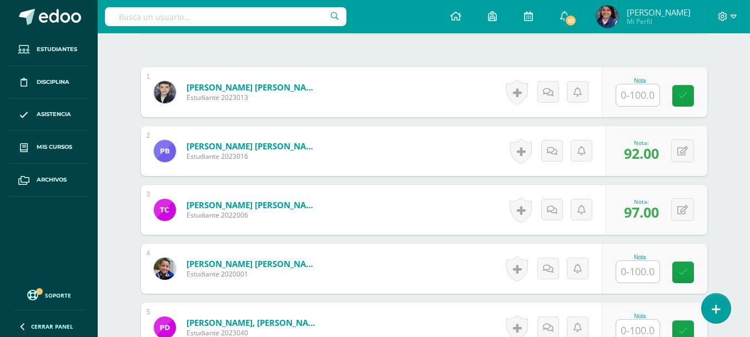
scroll to position [223, 0]
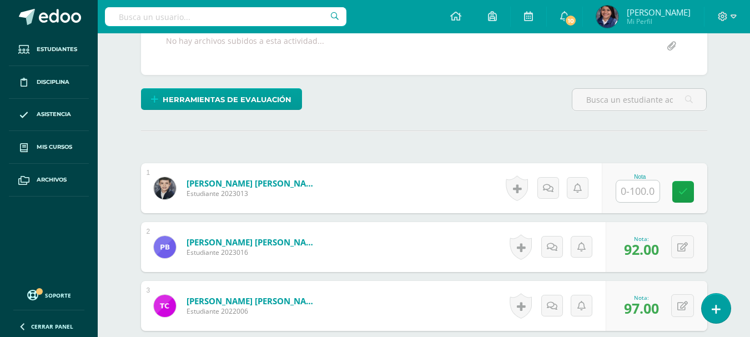
type input "86"
click at [623, 193] on input "text" at bounding box center [637, 191] width 43 height 22
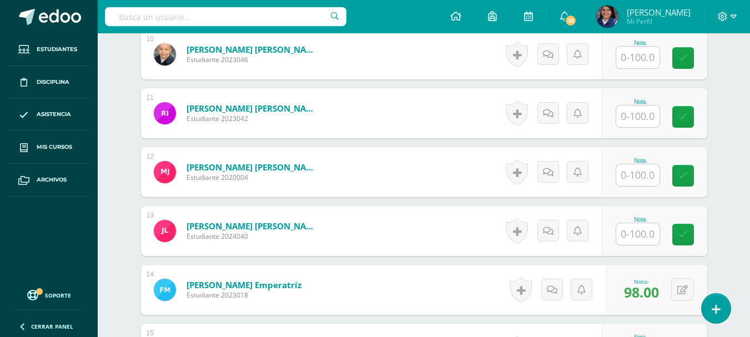
scroll to position [889, 0]
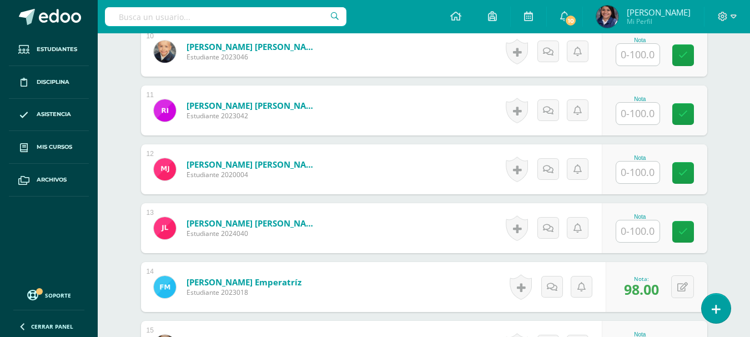
type input "67"
click at [646, 225] on input "text" at bounding box center [637, 231] width 43 height 22
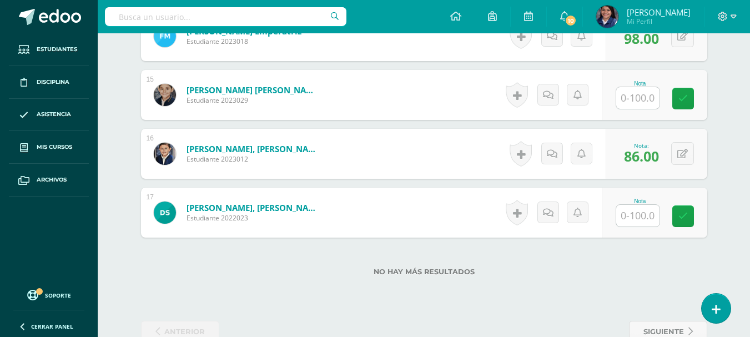
scroll to position [1167, 0]
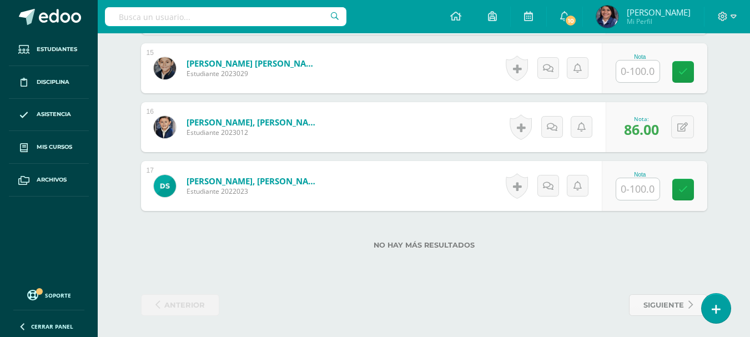
type input "89"
click at [633, 200] on div "Nota" at bounding box center [655, 186] width 106 height 50
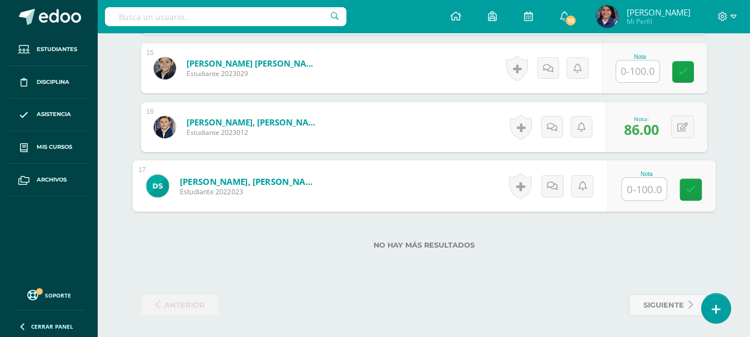
click at [635, 196] on input "text" at bounding box center [644, 189] width 44 height 22
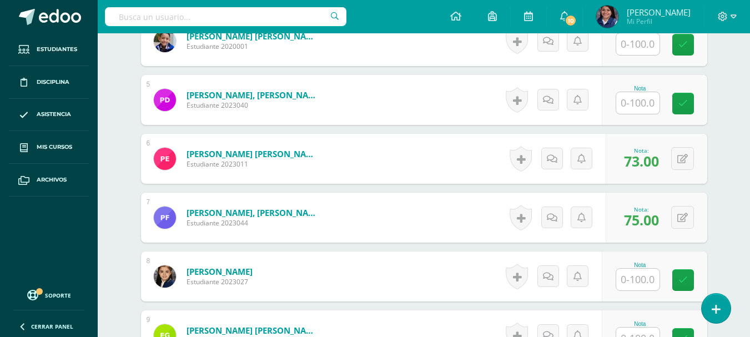
scroll to position [445, 0]
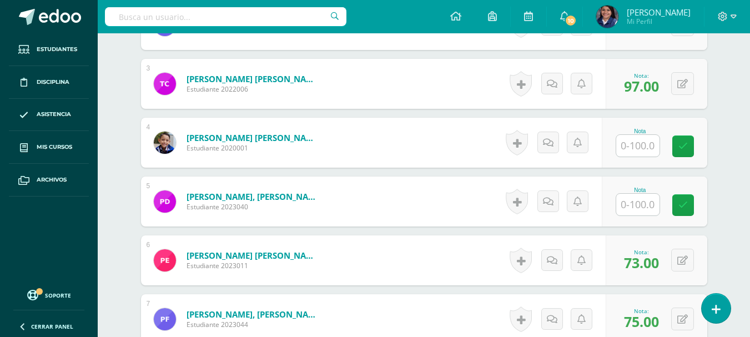
type input "82"
click at [645, 209] on input "text" at bounding box center [637, 205] width 43 height 22
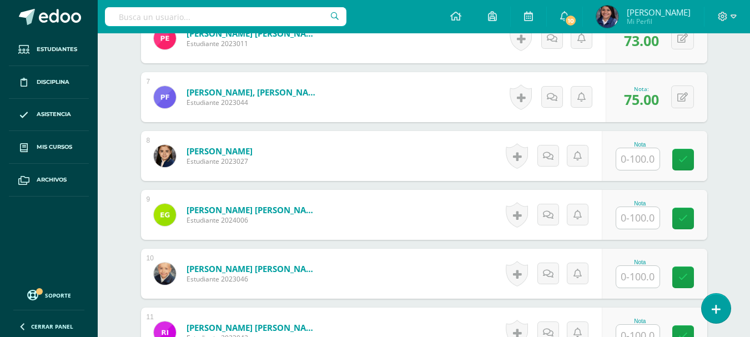
scroll to position [722, 0]
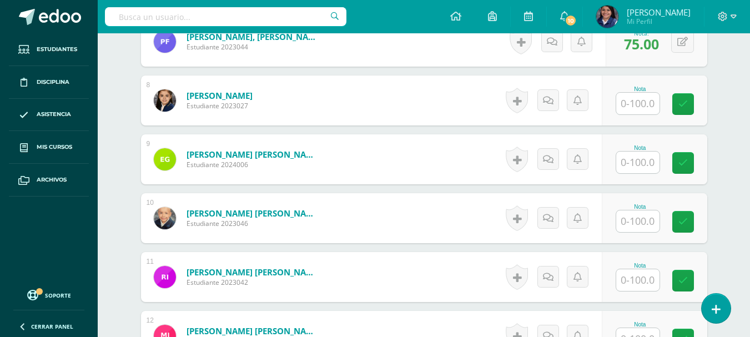
type input "72"
click at [652, 216] on input "text" at bounding box center [637, 221] width 43 height 22
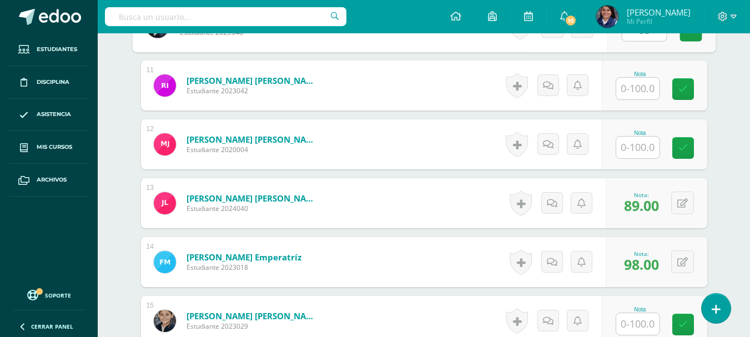
scroll to position [945, 0]
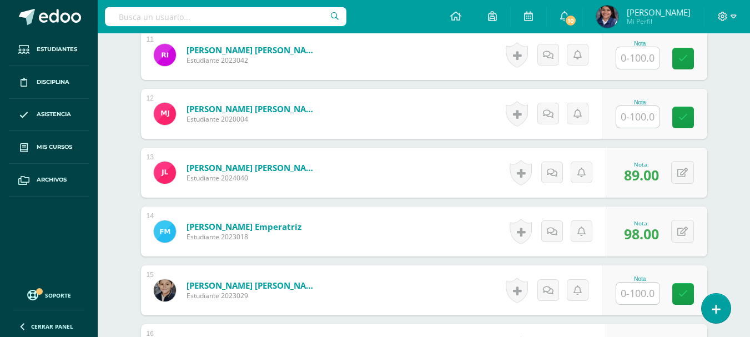
type input "85"
click at [630, 121] on input "text" at bounding box center [637, 117] width 43 height 22
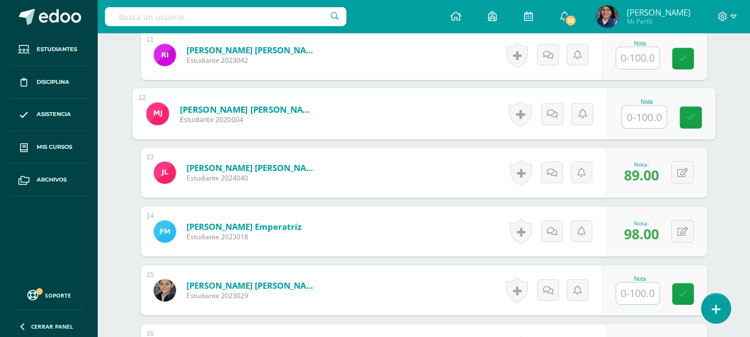
type input "3"
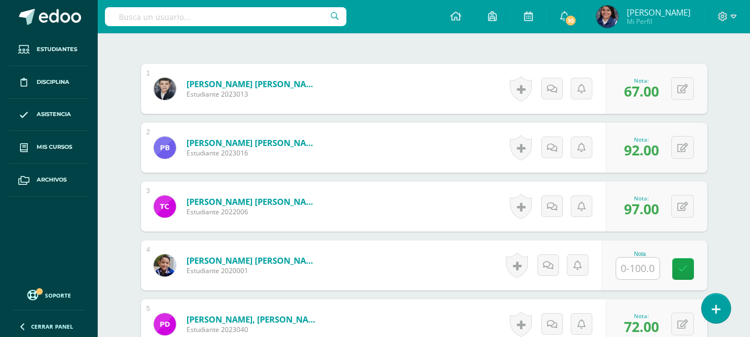
scroll to position [389, 0]
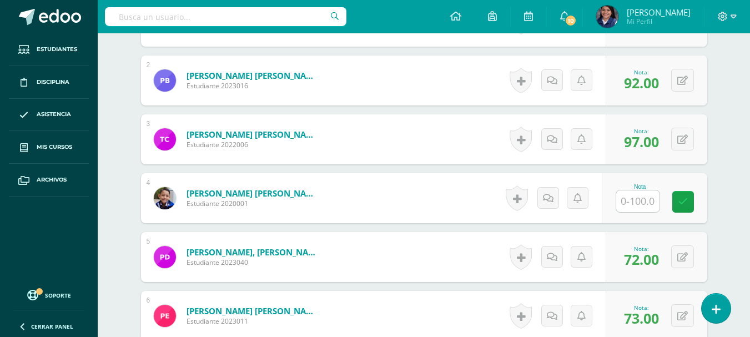
type input "97"
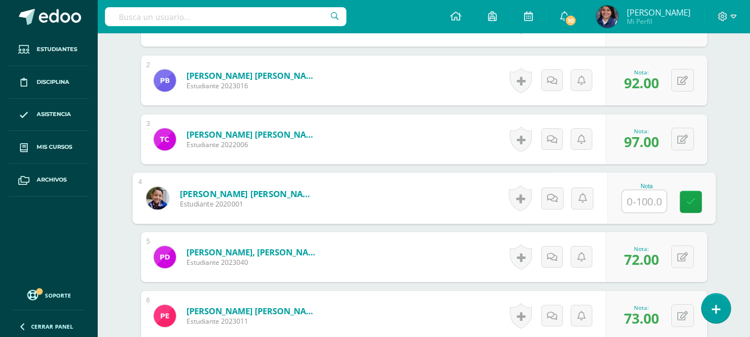
click at [634, 200] on input "text" at bounding box center [644, 201] width 44 height 22
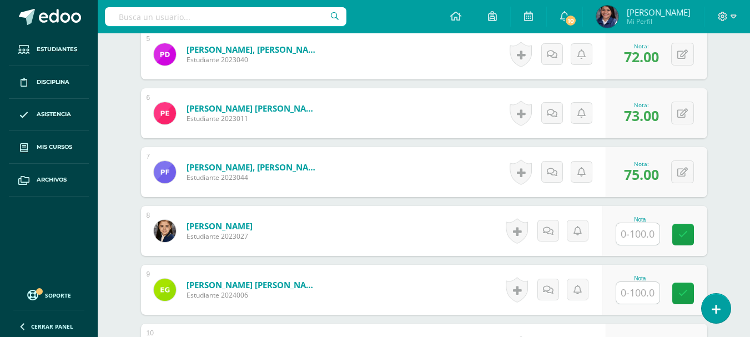
scroll to position [611, 0]
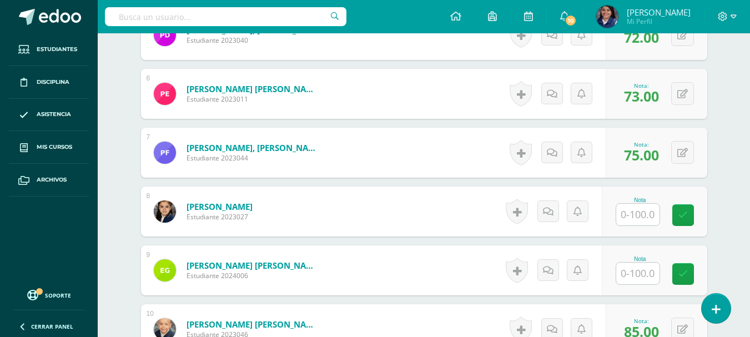
type input "100"
click at [634, 208] on input "text" at bounding box center [637, 215] width 43 height 22
type input "100"
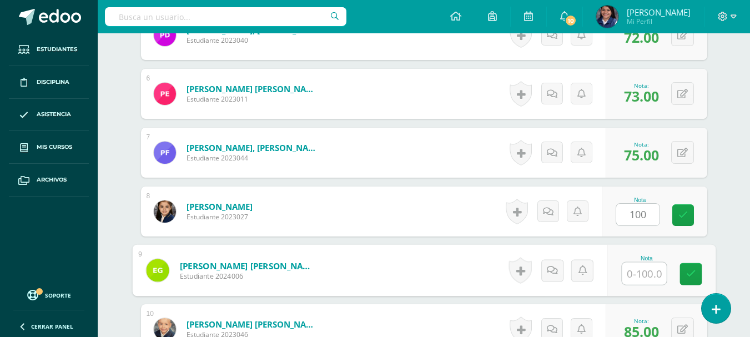
click at [649, 277] on input "text" at bounding box center [644, 274] width 44 height 22
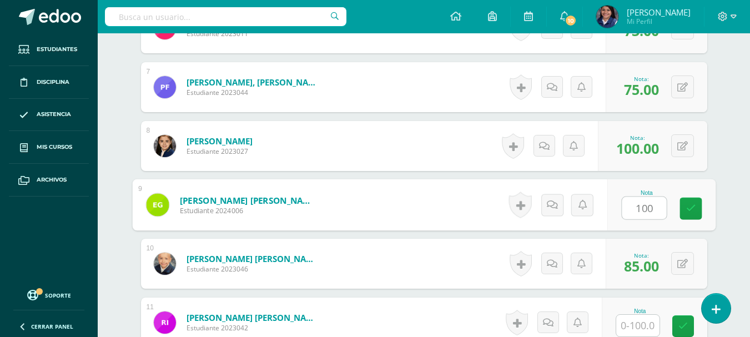
scroll to position [778, 0]
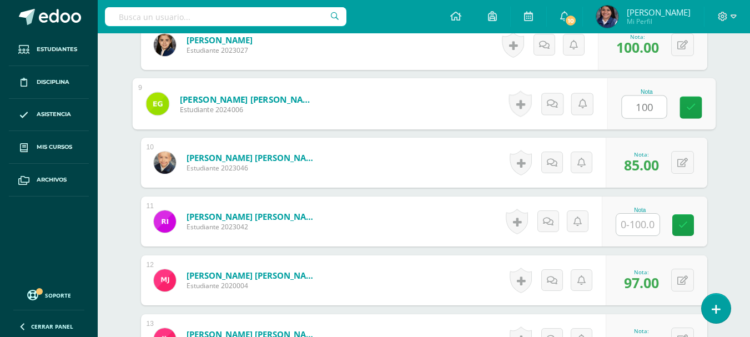
type input "100"
click at [640, 233] on input "text" at bounding box center [637, 225] width 43 height 22
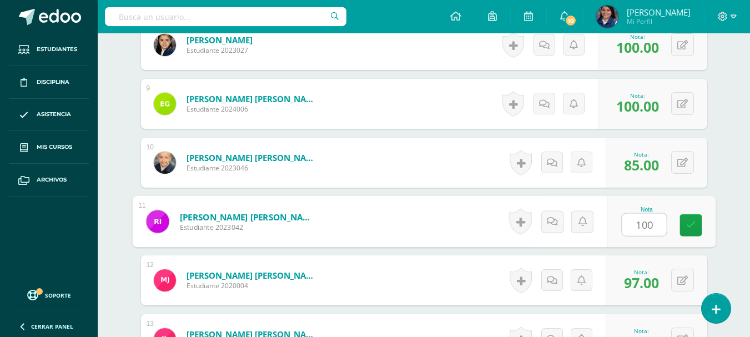
scroll to position [1000, 0]
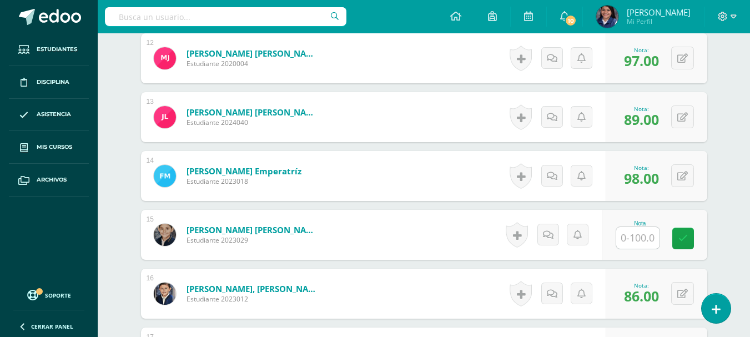
type input "100"
click at [640, 233] on input "text" at bounding box center [637, 238] width 43 height 22
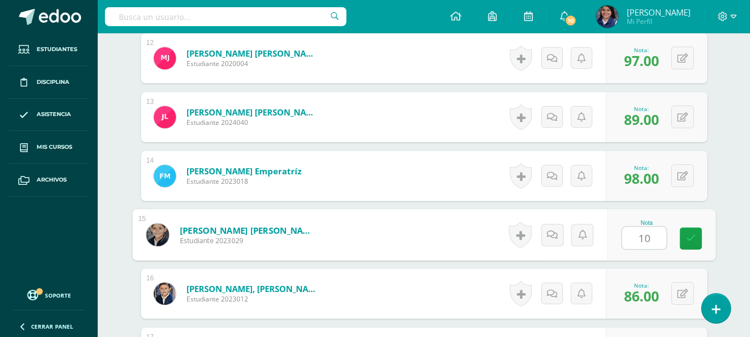
type input "100"
click at [692, 238] on icon at bounding box center [691, 238] width 10 height 9
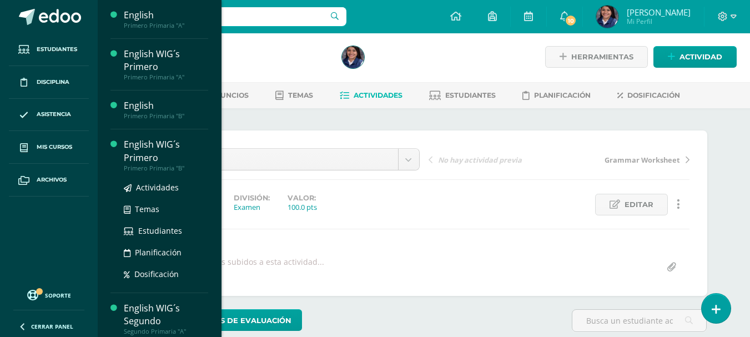
scroll to position [47, 0]
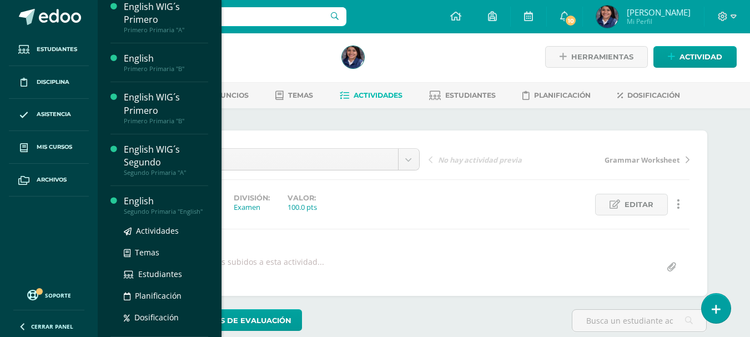
click at [147, 206] on div "English" at bounding box center [166, 201] width 84 height 13
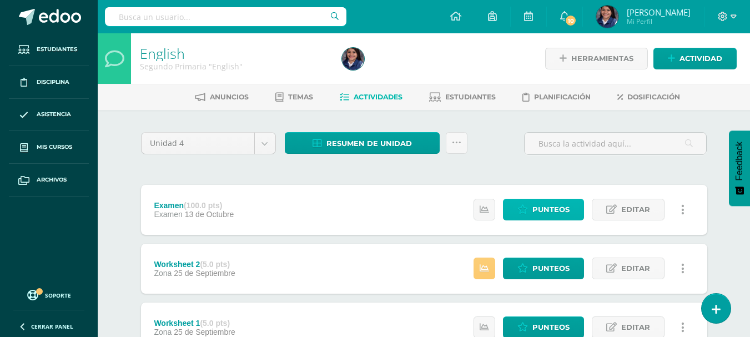
click at [552, 212] on span "Punteos" at bounding box center [551, 209] width 37 height 21
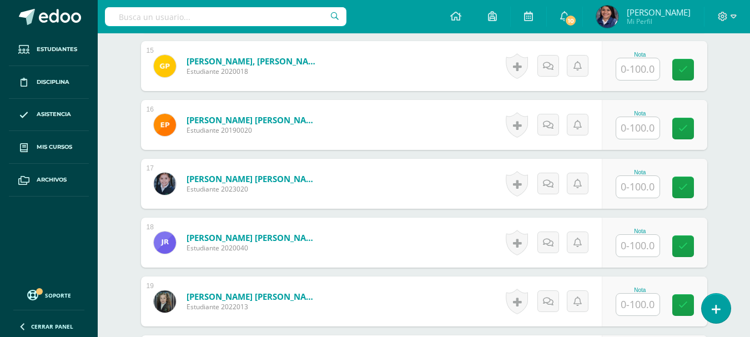
scroll to position [1113, 0]
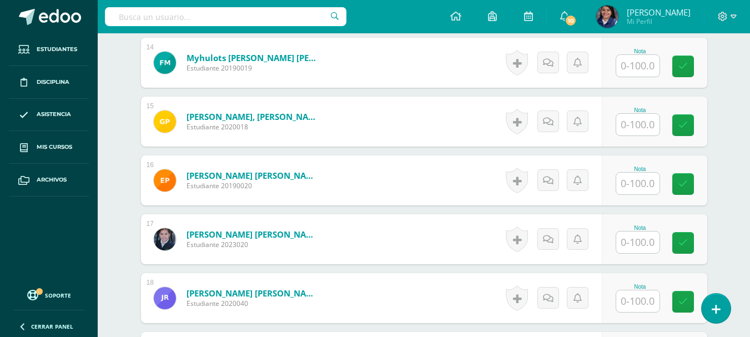
click at [652, 117] on input "text" at bounding box center [637, 125] width 43 height 22
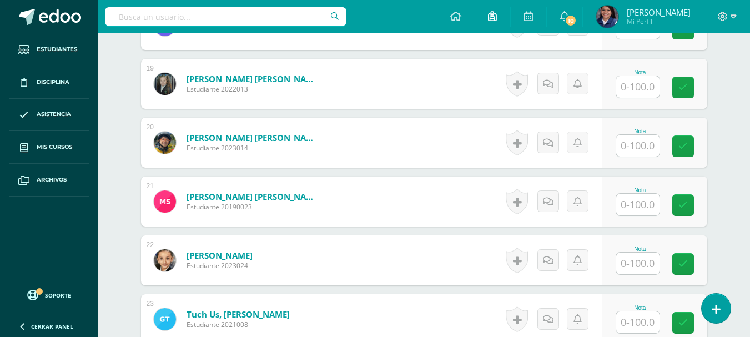
scroll to position [1391, 0]
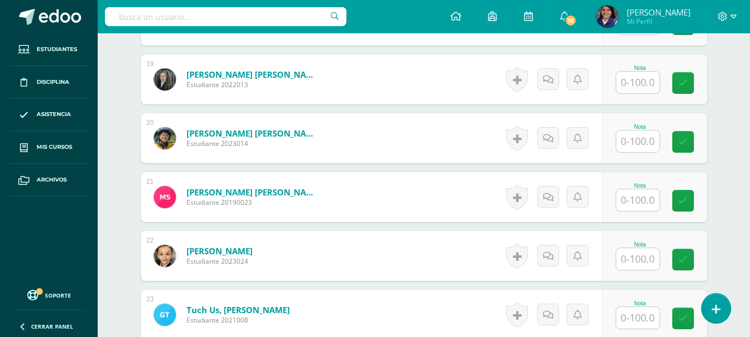
type input "90"
click at [641, 197] on input "text" at bounding box center [637, 200] width 43 height 22
type input "2"
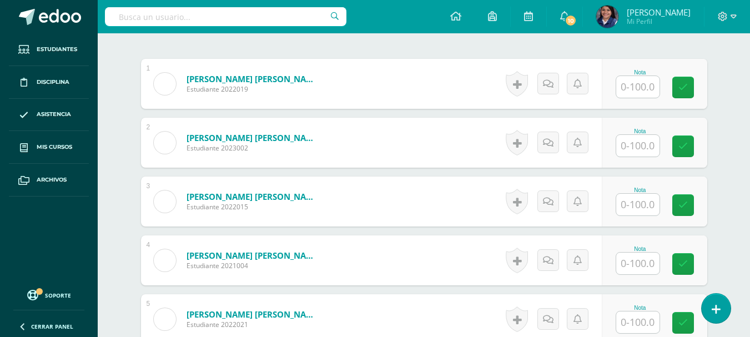
scroll to position [169, 0]
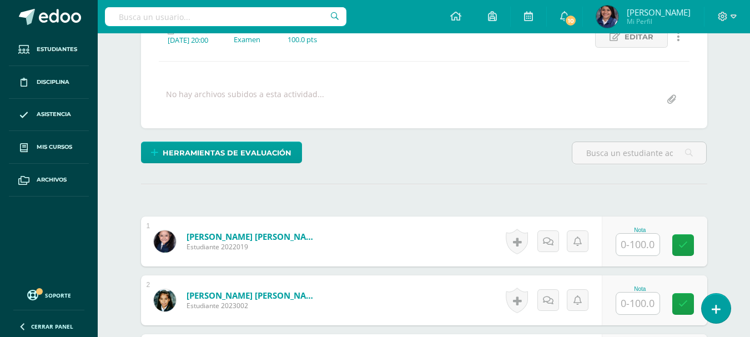
type input "80"
click at [636, 249] on input "text" at bounding box center [644, 245] width 44 height 22
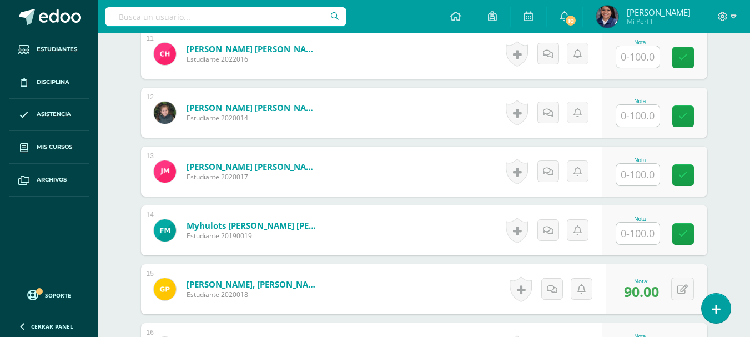
scroll to position [947, 0]
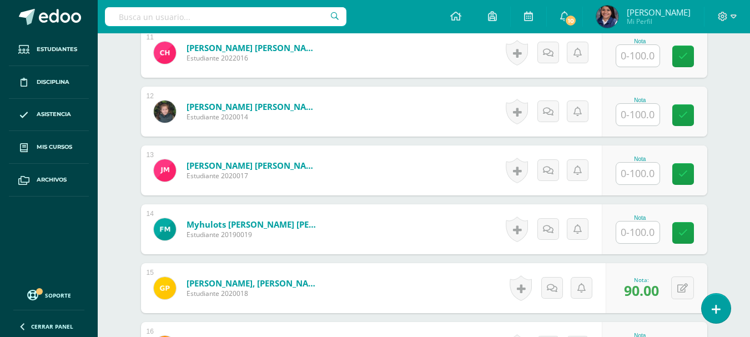
type input "80"
click at [642, 236] on input "text" at bounding box center [644, 233] width 44 height 22
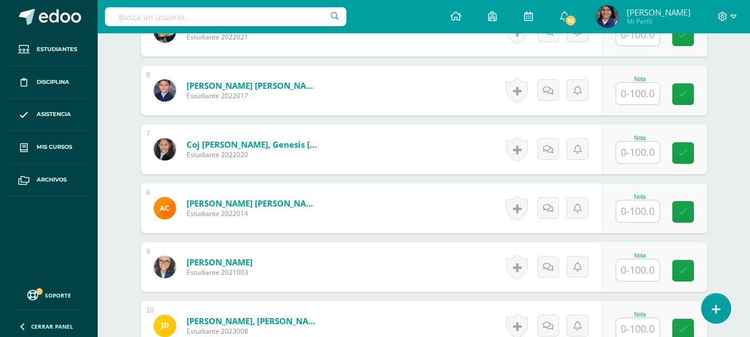
scroll to position [614, 0]
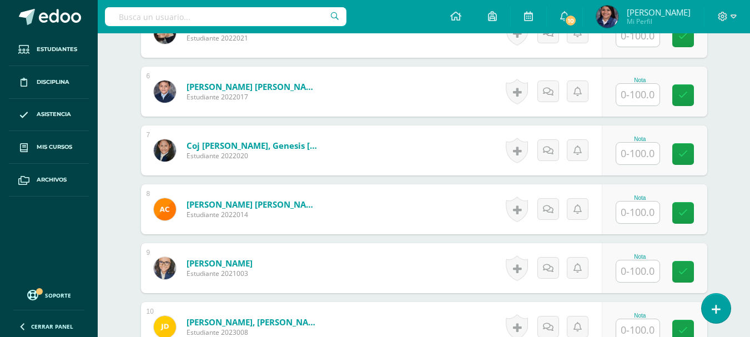
type input "66"
click at [643, 155] on input "text" at bounding box center [644, 154] width 44 height 22
type input "1"
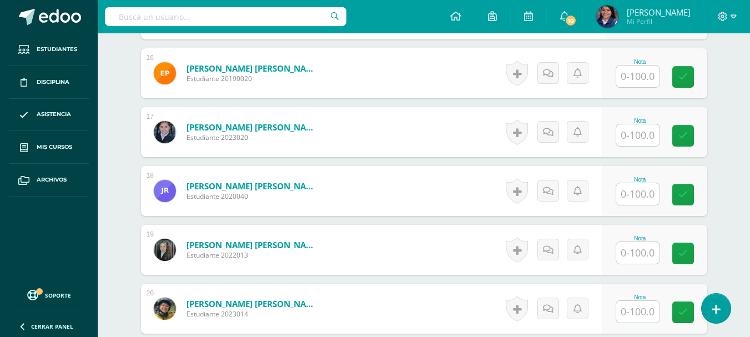
scroll to position [1225, 0]
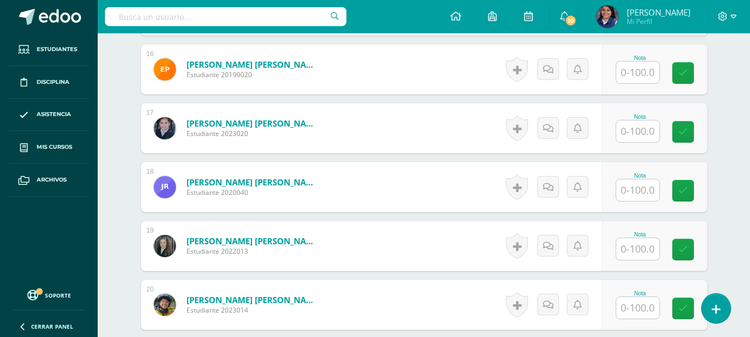
type input "71"
click at [630, 177] on div "Nota" at bounding box center [640, 176] width 49 height 6
click at [638, 184] on input "text" at bounding box center [644, 190] width 44 height 22
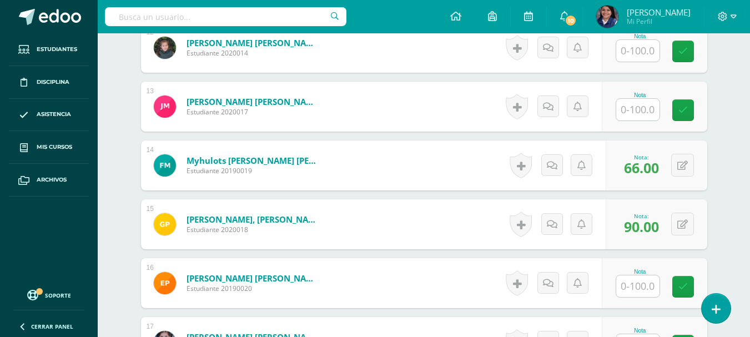
scroll to position [947, 0]
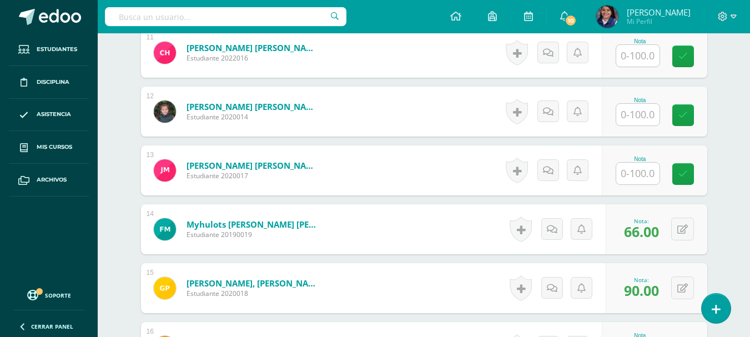
type input "70"
click at [636, 174] on input "text" at bounding box center [637, 174] width 43 height 22
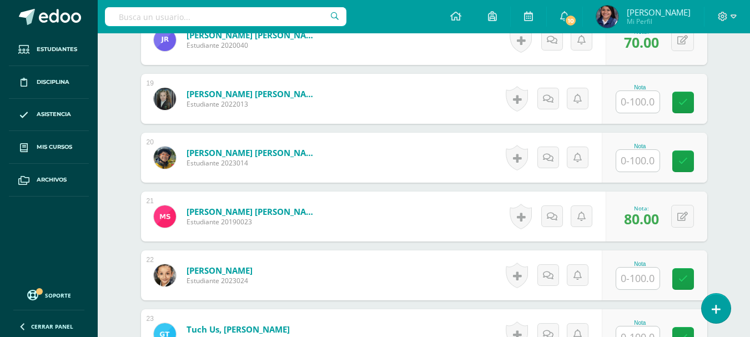
scroll to position [1502, 0]
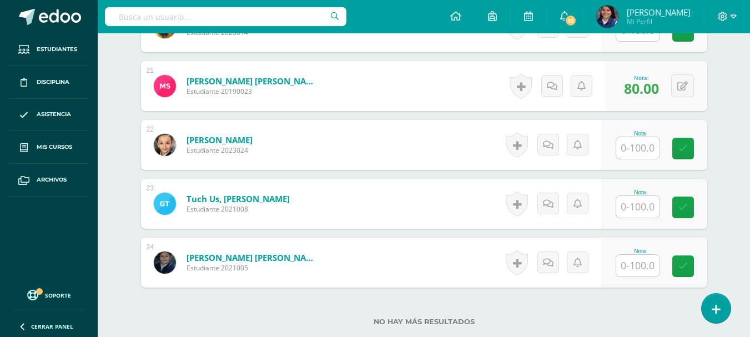
type input "88"
click at [644, 203] on input "text" at bounding box center [644, 207] width 44 height 22
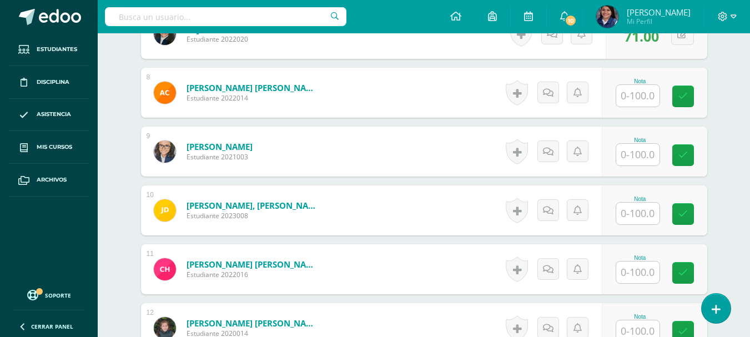
scroll to position [725, 0]
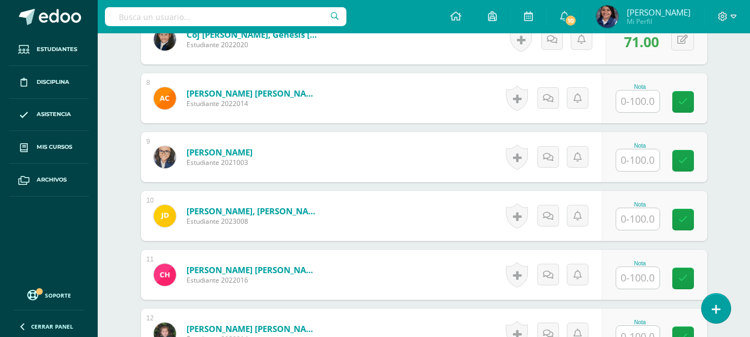
type input "93"
click at [630, 219] on input "text" at bounding box center [637, 219] width 43 height 22
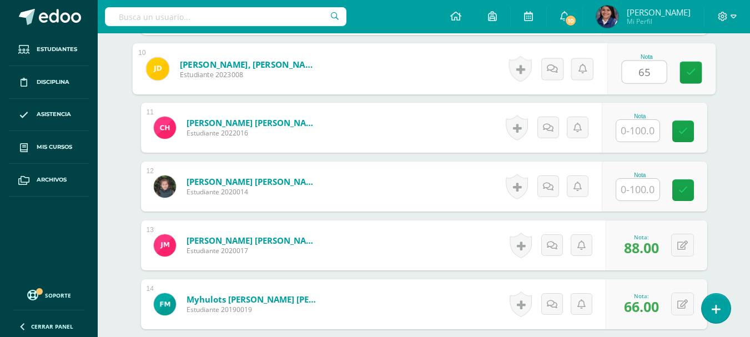
scroll to position [891, 0]
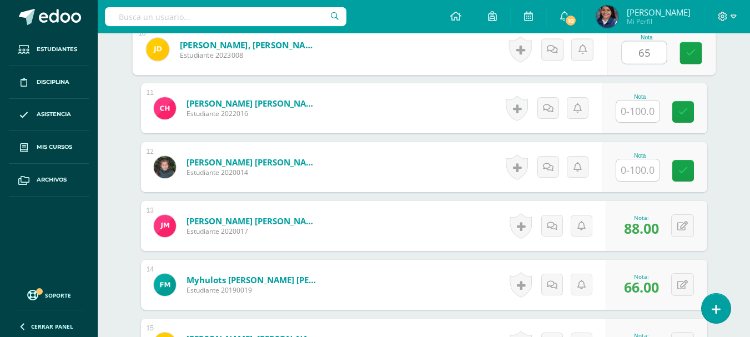
type input "65"
click at [632, 171] on input "text" at bounding box center [637, 170] width 43 height 22
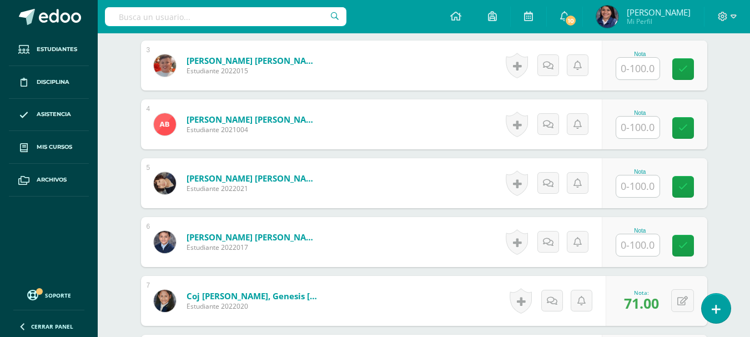
scroll to position [447, 0]
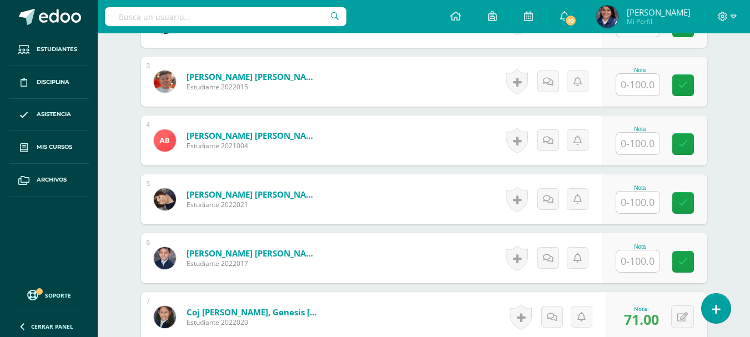
type input "98"
click at [626, 195] on input "text" at bounding box center [637, 203] width 43 height 22
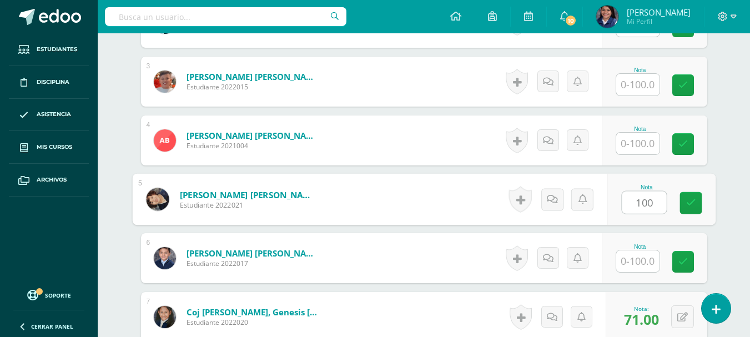
type input "100"
click at [641, 267] on input "text" at bounding box center [637, 261] width 43 height 22
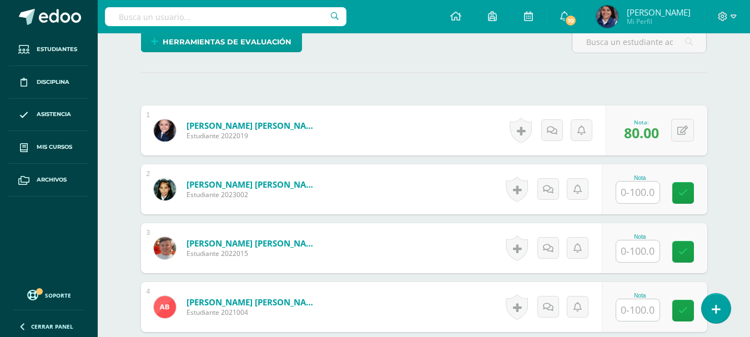
scroll to position [336, 0]
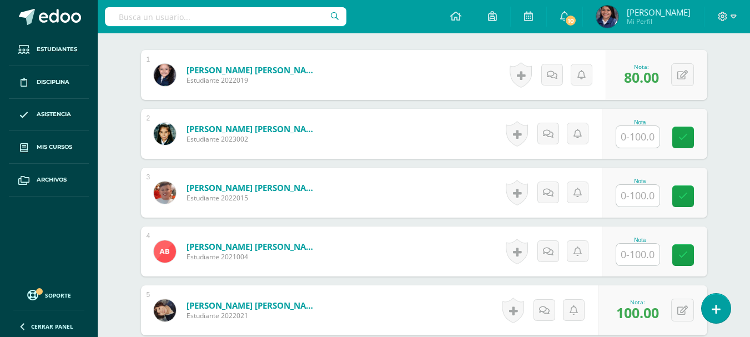
type input "61"
click at [631, 257] on input "text" at bounding box center [644, 255] width 44 height 22
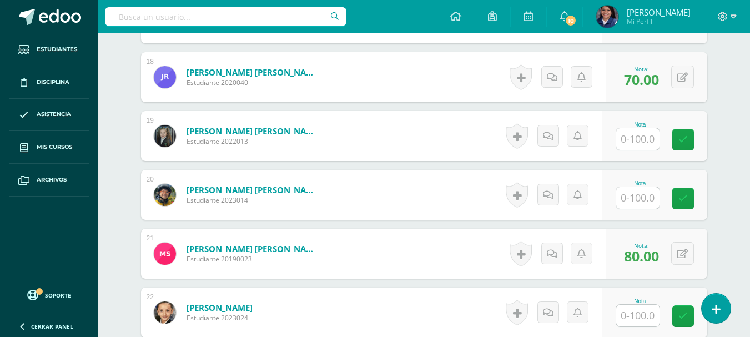
scroll to position [1336, 0]
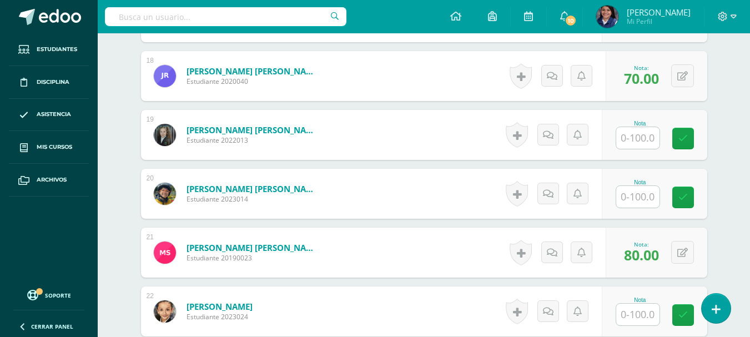
type input "63"
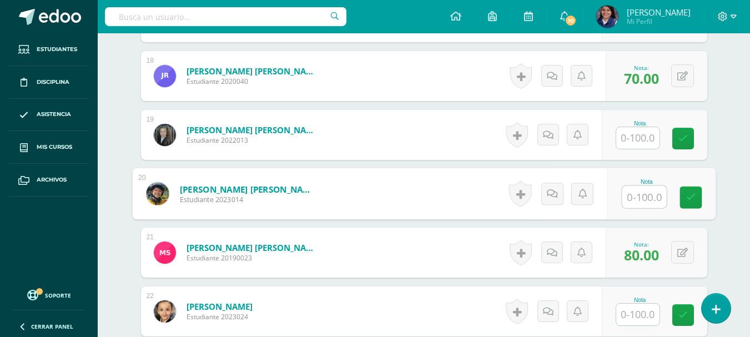
click at [633, 196] on input "text" at bounding box center [644, 197] width 44 height 22
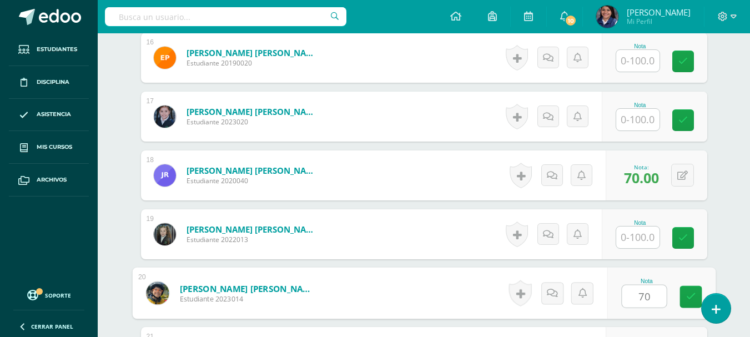
scroll to position [1169, 0]
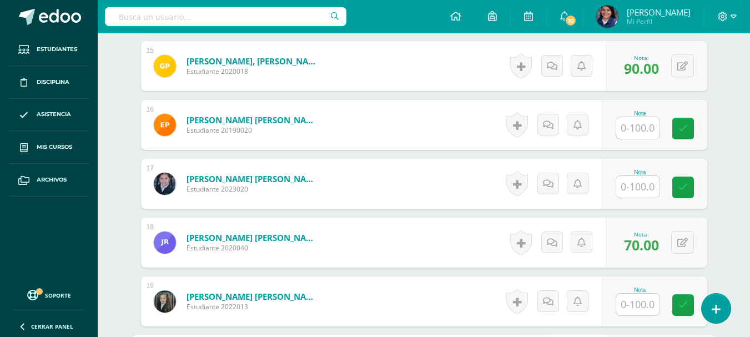
type input "70"
click at [645, 188] on input "text" at bounding box center [637, 187] width 43 height 22
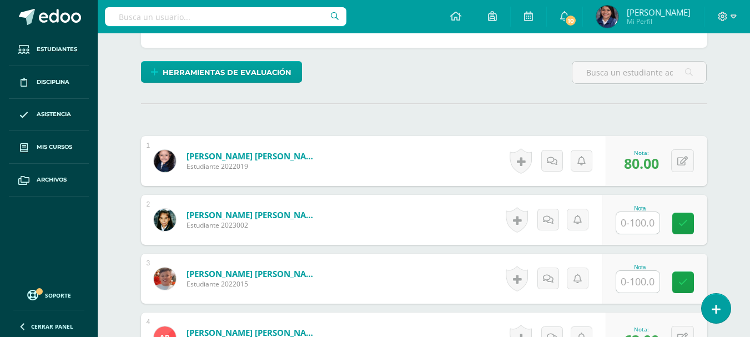
scroll to position [225, 0]
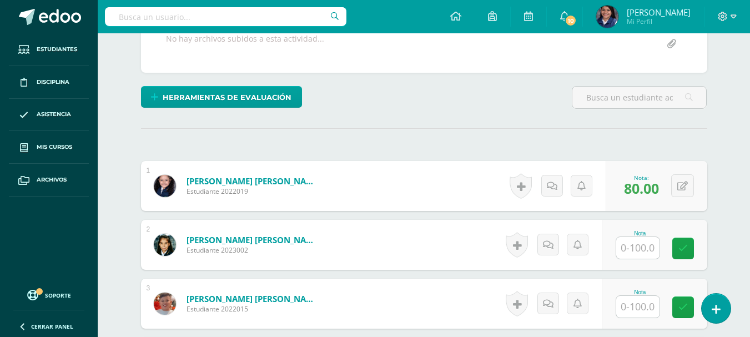
type input "82"
click at [640, 241] on input "text" at bounding box center [637, 248] width 43 height 22
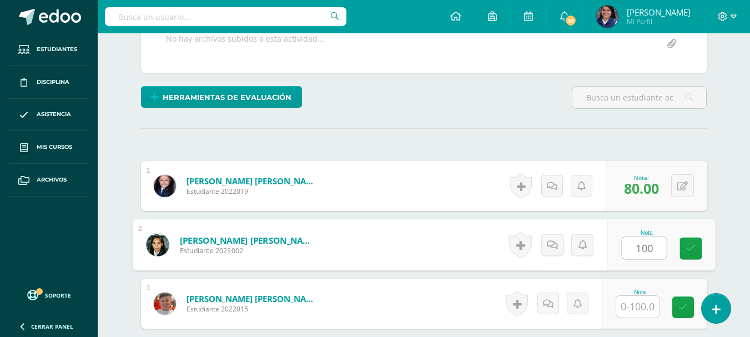
click at [652, 245] on input "100" at bounding box center [644, 248] width 44 height 22
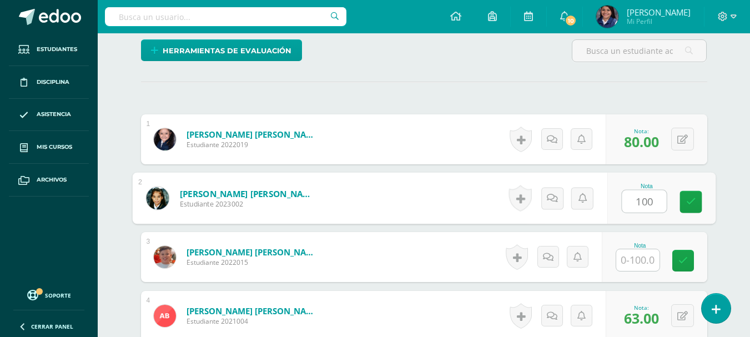
scroll to position [336, 0]
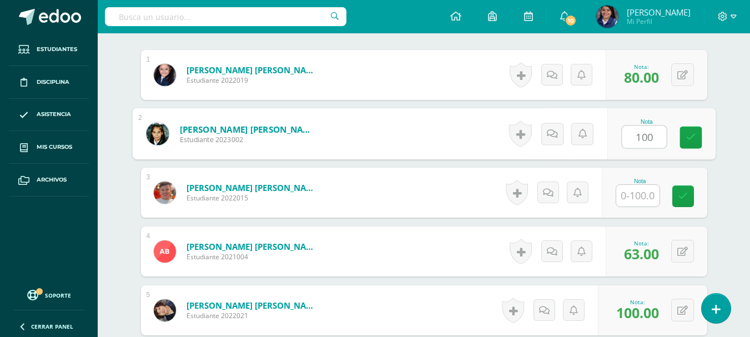
type input "100"
click at [644, 200] on input "text" at bounding box center [637, 196] width 43 height 22
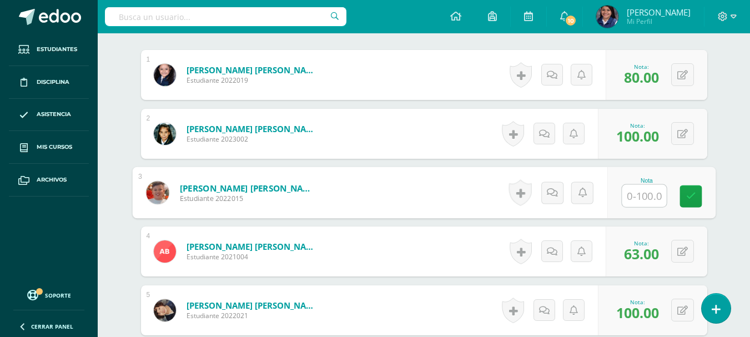
paste input "100"
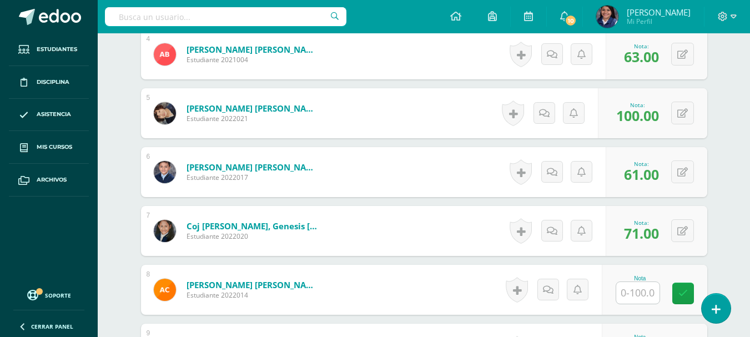
scroll to position [558, 0]
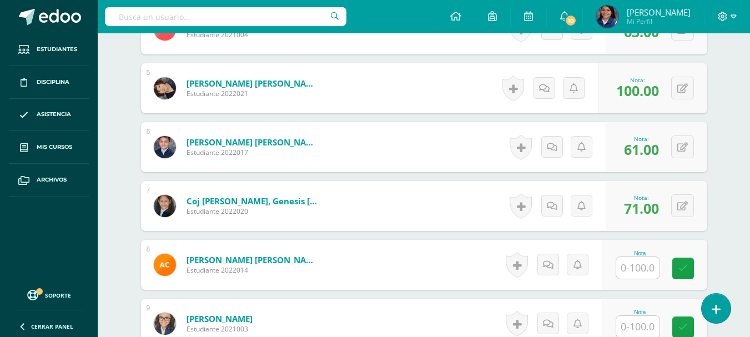
type input "100"
click at [639, 265] on input "text" at bounding box center [637, 268] width 43 height 22
paste input "100"
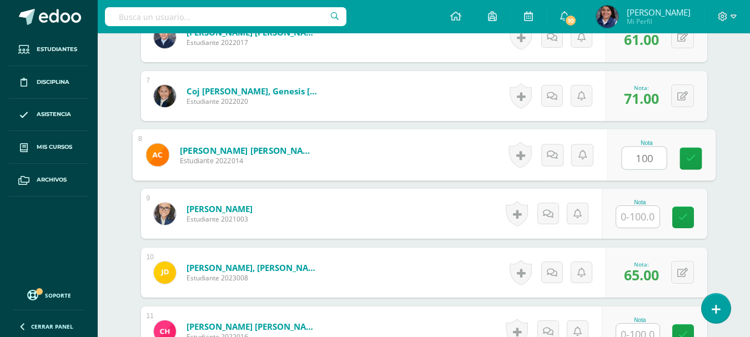
scroll to position [669, 0]
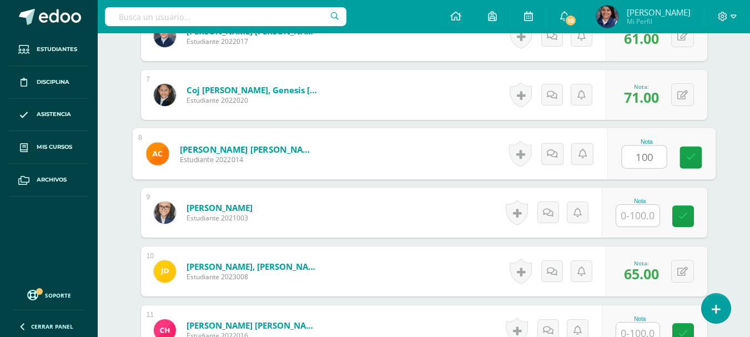
type input "100"
click at [641, 218] on input "text" at bounding box center [637, 216] width 43 height 22
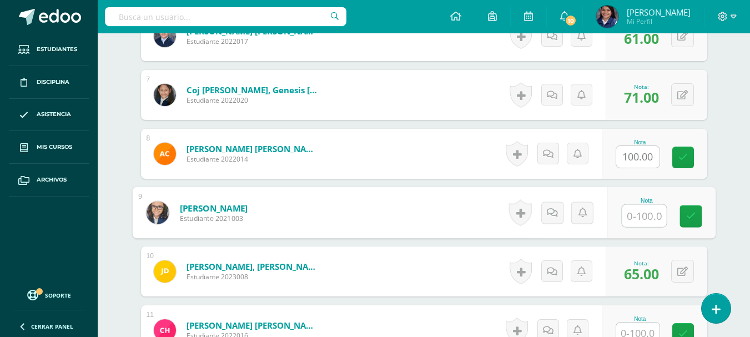
paste input "100"
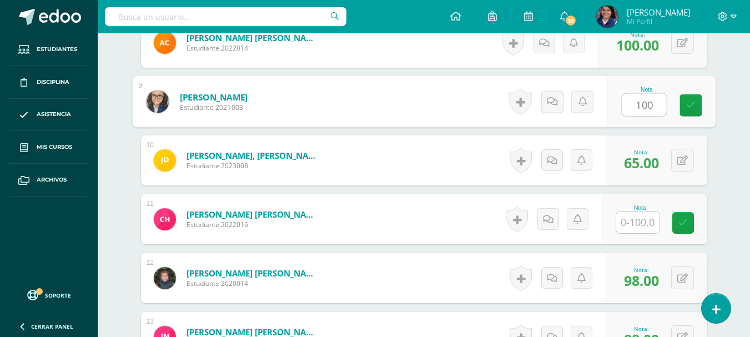
type input "100"
click at [643, 227] on input "text" at bounding box center [637, 223] width 43 height 22
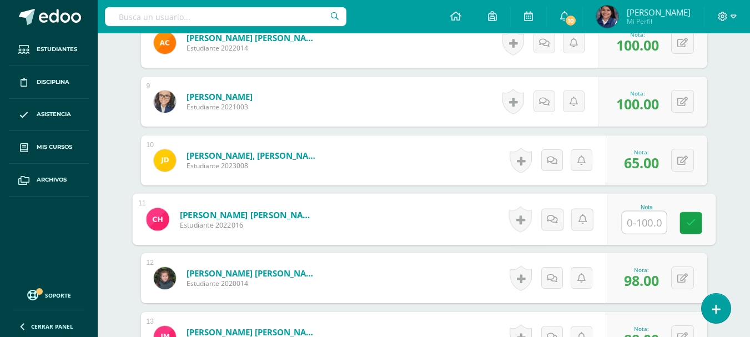
paste input "100"
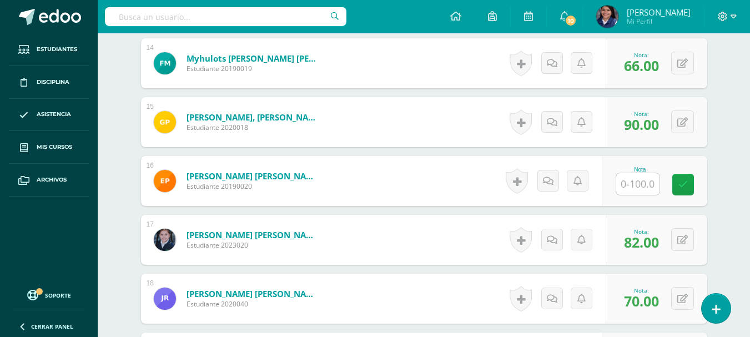
scroll to position [1113, 0]
type input "100"
click at [640, 181] on input "text" at bounding box center [637, 184] width 43 height 22
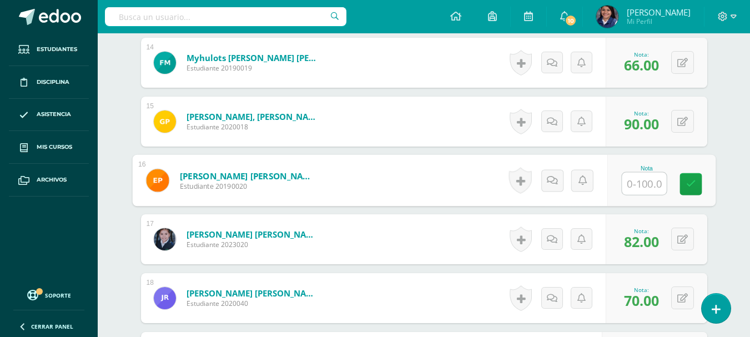
paste input "100"
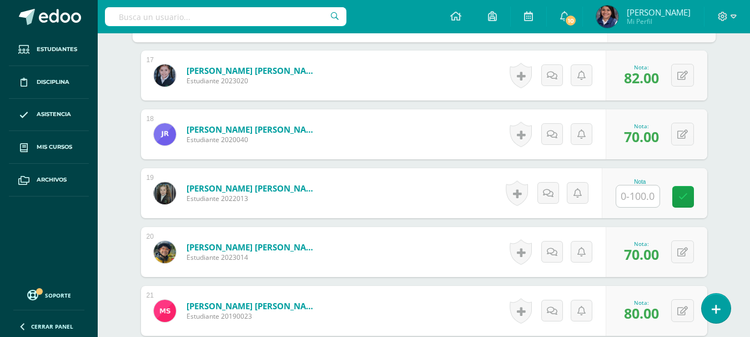
scroll to position [1280, 0]
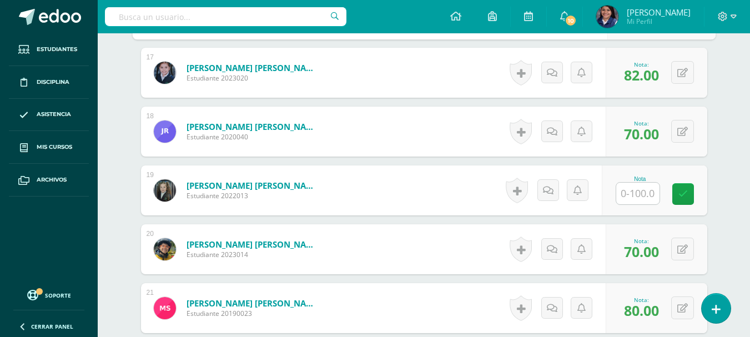
type input "100"
click at [630, 197] on input "text" at bounding box center [637, 194] width 43 height 22
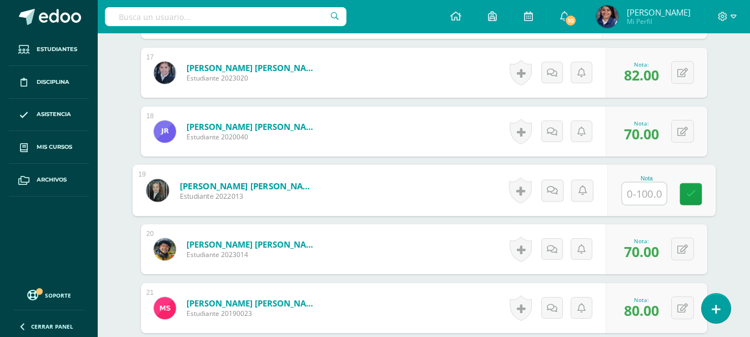
paste input "100"
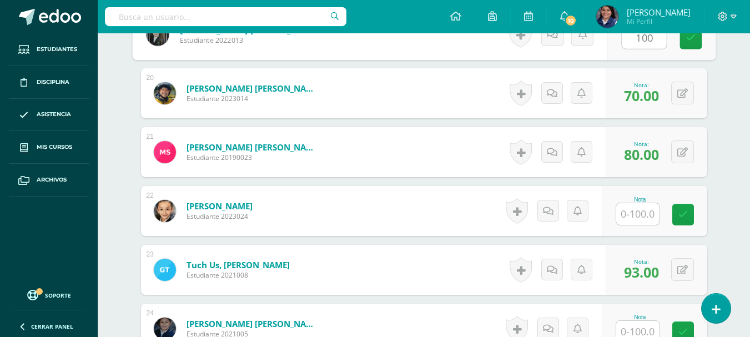
scroll to position [1447, 0]
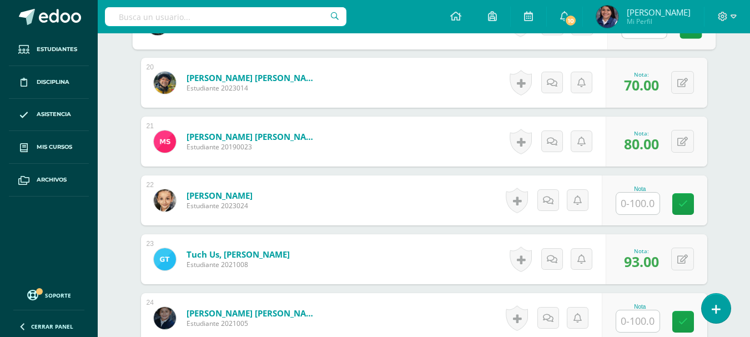
type input "100"
click at [644, 206] on input "text" at bounding box center [637, 204] width 43 height 22
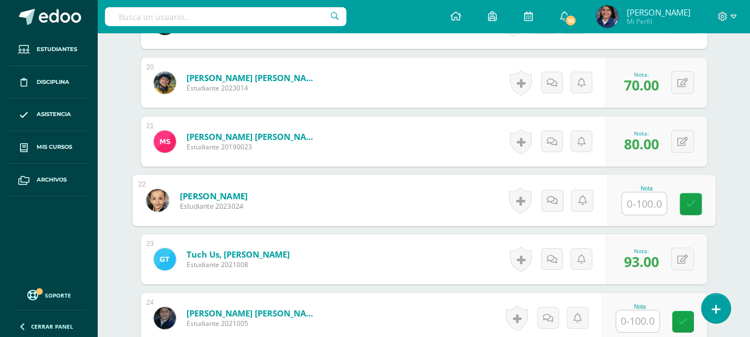
paste input "100"
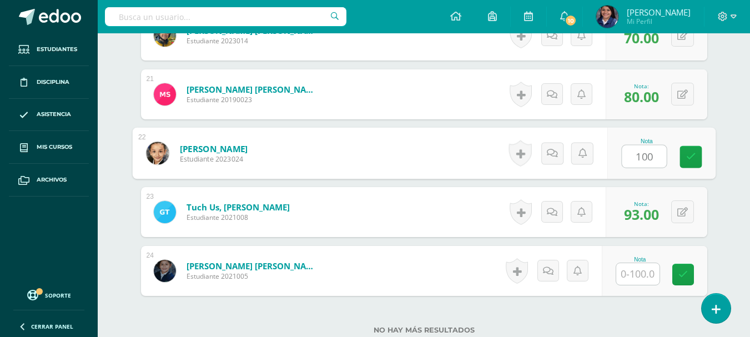
scroll to position [1558, 0]
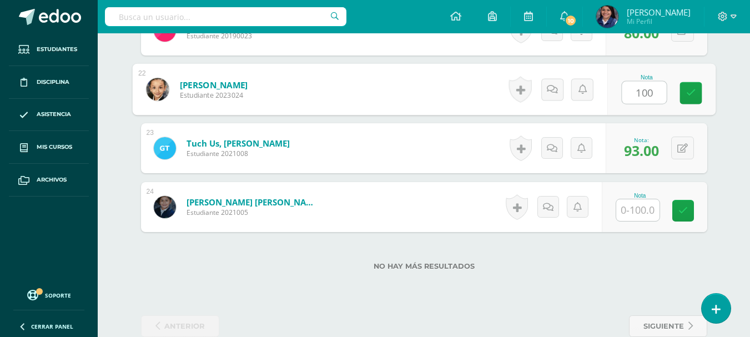
type input "100"
click at [639, 212] on input "text" at bounding box center [637, 210] width 43 height 22
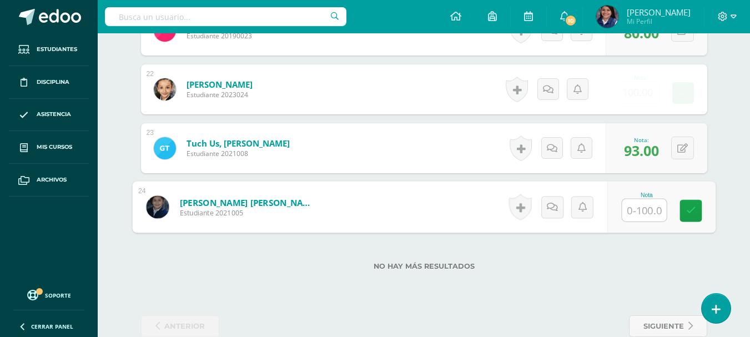
paste input "100"
type input "100"
click at [653, 260] on div "No hay más resultados" at bounding box center [424, 258] width 566 height 52
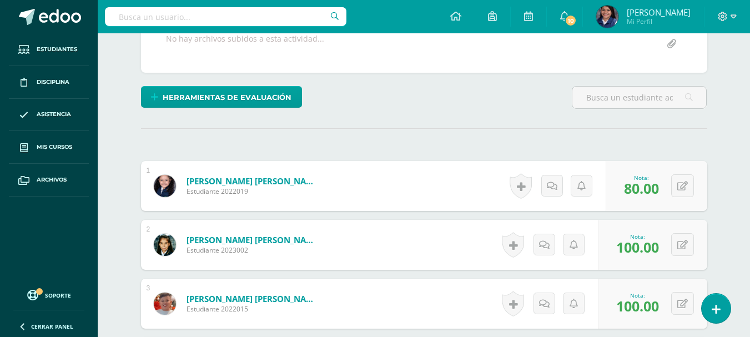
scroll to position [0, 0]
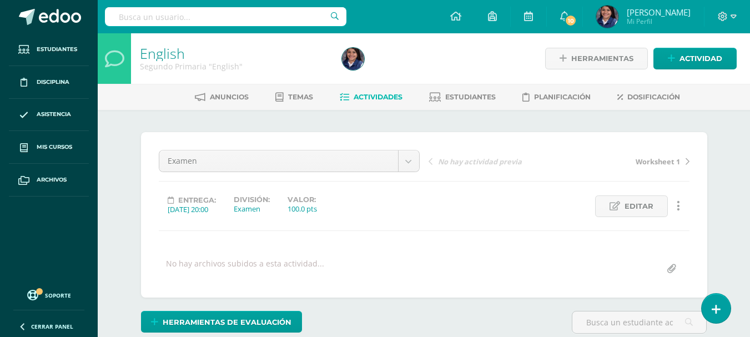
click at [374, 96] on span "Actividades" at bounding box center [378, 97] width 49 height 8
